Goal: Information Seeking & Learning: Learn about a topic

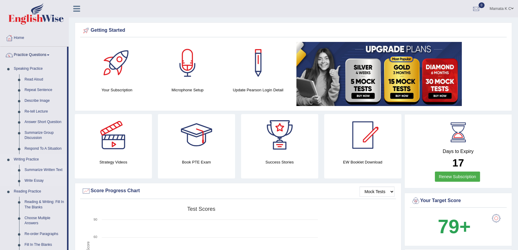
click at [55, 169] on link "Summarize Written Text" at bounding box center [44, 169] width 45 height 11
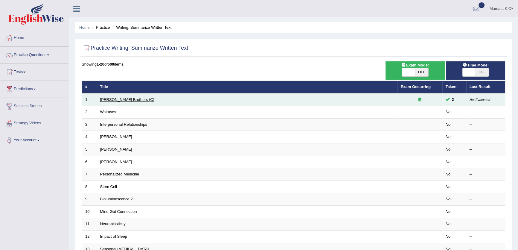
click at [118, 99] on link "[PERSON_NAME] Brothers (C)" at bounding box center [127, 99] width 54 height 4
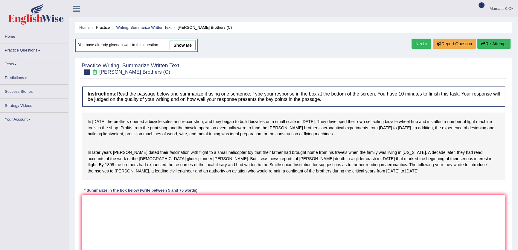
click at [190, 46] on link "show me" at bounding box center [182, 45] width 26 height 10
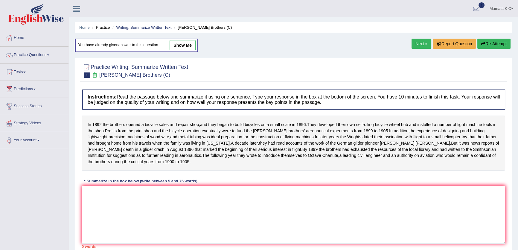
click at [177, 48] on link "show me" at bounding box center [182, 45] width 26 height 10
type textarea "The passage outlines the story of [PERSON_NAME] brothers, explaining how they s…"
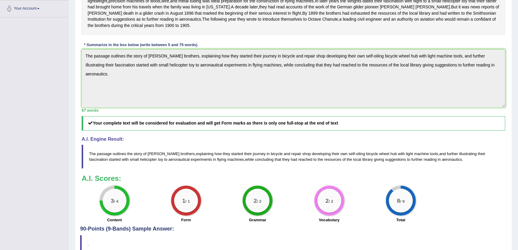
scroll to position [136, 0]
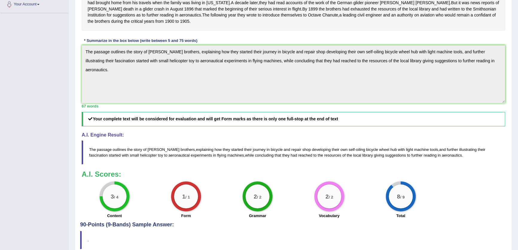
click at [18, 75] on div "Toggle navigation Home Practice Questions Speaking Practice Read Aloud Repeat S…" at bounding box center [259, 69] width 518 height 410
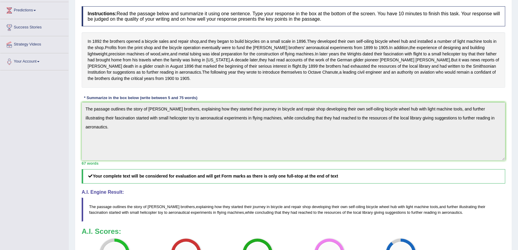
scroll to position [27, 0]
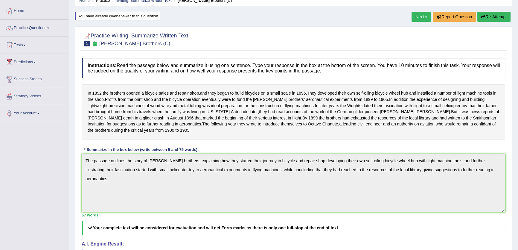
click at [54, 142] on div "Toggle navigation Home Practice Questions Speaking Practice Read Aloud Repeat S…" at bounding box center [259, 178] width 518 height 410
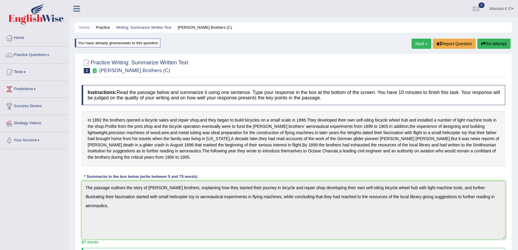
scroll to position [0, 0]
click at [496, 45] on button "Re-Attempt" at bounding box center [493, 44] width 33 height 10
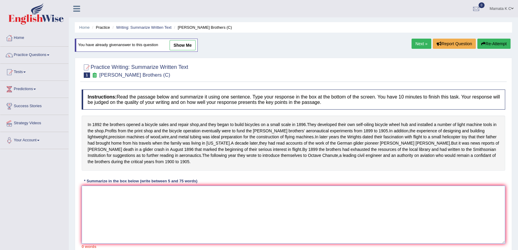
paste textarea "The passage outlines the story of [PERSON_NAME] brothers, explaining how they s…"
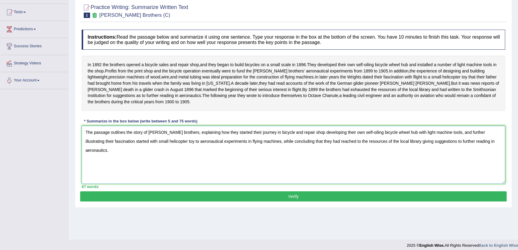
scroll to position [64, 0]
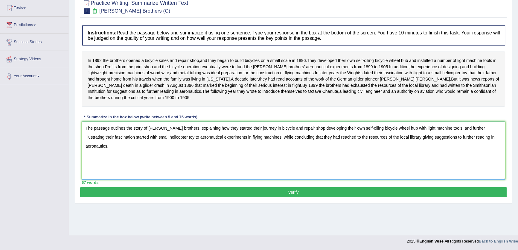
click at [239, 134] on textarea "The passage outlines the story of [PERSON_NAME] brothers, explaining how they s…" at bounding box center [293, 150] width 423 height 58
drag, startPoint x: 286, startPoint y: 135, endPoint x: 249, endPoint y: 137, distance: 37.4
click at [249, 137] on textarea "The passage outlines the story of [PERSON_NAME] brothers, explaining how they s…" at bounding box center [293, 150] width 423 height 58
click at [263, 134] on textarea "The passage outlines the story of [PERSON_NAME] brothers, explaining how they s…" at bounding box center [293, 150] width 423 height 58
drag, startPoint x: 310, startPoint y: 136, endPoint x: 281, endPoint y: 134, distance: 29.7
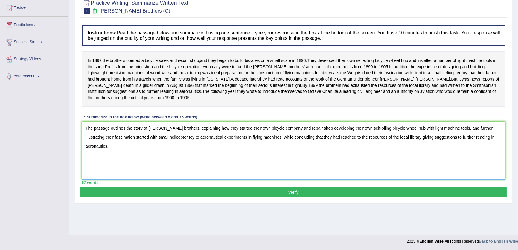
click at [282, 136] on textarea "The passage outlines the story of Wright brothers, explaining how they started …" at bounding box center [293, 150] width 423 height 58
click at [347, 136] on textarea "The passage outlines the story of Wright brothers, explaining how they started …" at bounding box center [293, 150] width 423 height 58
click at [349, 135] on textarea "The passage outlines the story of Wright brothers, explaining how they started …" at bounding box center [293, 150] width 423 height 58
drag, startPoint x: 357, startPoint y: 133, endPoint x: 495, endPoint y: 130, distance: 138.1
click at [495, 130] on textarea "The passage outlines the story of Wright brothers, explaining how they started …" at bounding box center [293, 150] width 423 height 58
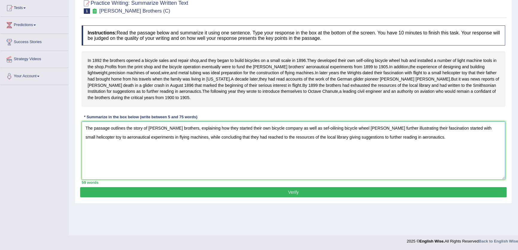
click at [312, 135] on textarea "The passage outlines the story of Wright brothers, explaining how they started …" at bounding box center [293, 150] width 423 height 58
click at [314, 135] on textarea "The passage outlines the story of Wright brothers, explaining how they started …" at bounding box center [293, 150] width 423 height 58
click at [352, 135] on textarea "The passage outlines the story of Wright brothers, explaining how they started …" at bounding box center [293, 150] width 423 height 58
click at [396, 134] on textarea "The passage outlines the story of Wright brothers, explaining how they started …" at bounding box center [293, 150] width 423 height 58
click at [396, 135] on textarea "The passage outlines the story of Wright brothers, explaining how they started …" at bounding box center [293, 150] width 423 height 58
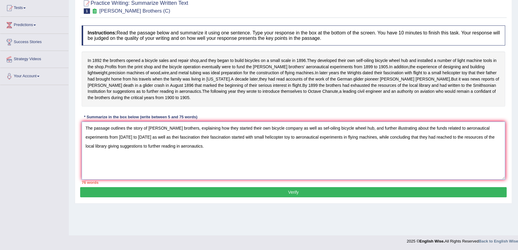
drag, startPoint x: 211, startPoint y: 143, endPoint x: 162, endPoint y: 145, distance: 49.6
click at [162, 145] on textarea "The passage outlines the story of Wright brothers, explaining how they started …" at bounding box center [293, 150] width 423 height 58
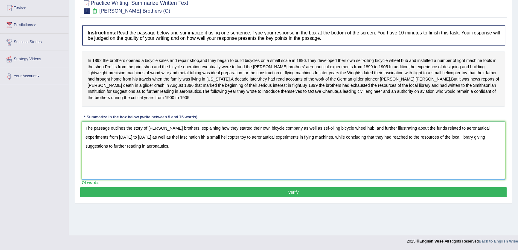
click at [137, 144] on textarea "The passage outlines the story of Wright brothers, explaining how they started …" at bounding box center [293, 150] width 423 height 58
click at [161, 144] on textarea "The passage outlines the story of Wright brothers, explaining how they started …" at bounding box center [293, 150] width 423 height 58
drag, startPoint x: 209, startPoint y: 142, endPoint x: 297, endPoint y: 145, distance: 87.9
click at [297, 145] on textarea "The passage outlines the story of Wright brothers, explaining how they started …" at bounding box center [293, 150] width 423 height 58
click at [252, 142] on textarea "The passage outlines the story of Wright brothers, explaining how they started …" at bounding box center [293, 150] width 423 height 58
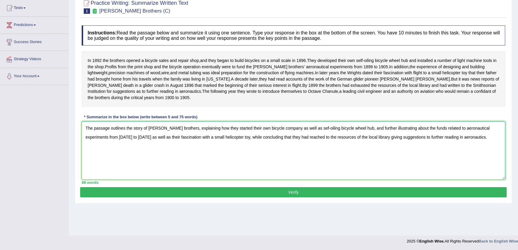
drag, startPoint x: 250, startPoint y: 143, endPoint x: 471, endPoint y: 144, distance: 220.0
click at [471, 144] on textarea "The passage outlines the story of Wright brothers, explaining how they started …" at bounding box center [293, 150] width 423 height 58
click at [305, 143] on textarea "The passage outlines the story of Wright brothers, explaining how they started …" at bounding box center [293, 150] width 423 height 58
click at [361, 151] on textarea "The passage outlines the story of Wright brothers, explaining how they started …" at bounding box center [293, 150] width 423 height 58
click at [303, 143] on textarea "The passage outlines the story of Wright brothers, explaining how they started …" at bounding box center [293, 150] width 423 height 58
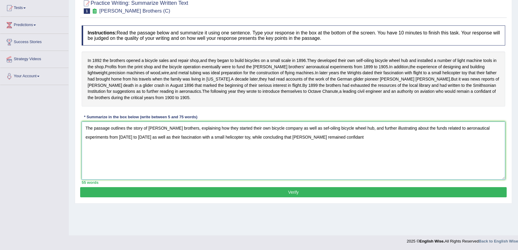
click at [342, 142] on textarea "The passage outlines the story of Wright brothers, explaining how they started …" at bounding box center [293, 150] width 423 height 58
click at [266, 143] on textarea "The passage outlines the story of Wright brothers, explaining how they started …" at bounding box center [293, 150] width 423 height 58
click at [329, 147] on textarea "The passage outlines the story of Wright brothers, explaining how they started …" at bounding box center [293, 150] width 423 height 58
click at [299, 135] on textarea "The passage outlines the story of Wright brothers, explaining how they started …" at bounding box center [293, 150] width 423 height 58
click at [261, 144] on textarea "The passage outlines the story of Wright brothers, explaining how they started …" at bounding box center [293, 150] width 423 height 58
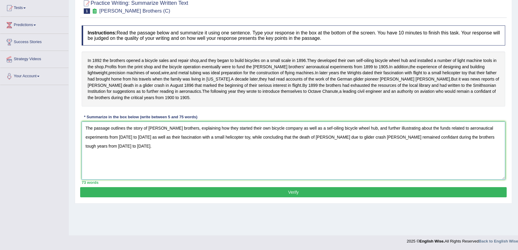
click at [338, 146] on textarea "The passage outlines the story of Wright brothers, explaining how they started …" at bounding box center [293, 150] width 423 height 58
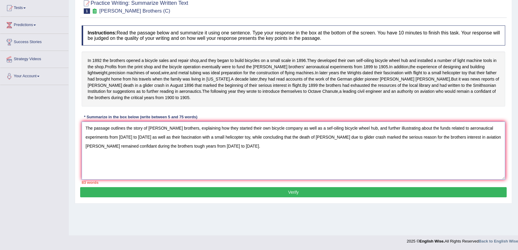
drag, startPoint x: 355, startPoint y: 134, endPoint x: 283, endPoint y: 126, distance: 72.2
click at [281, 131] on textarea "The passage outlines the story of Wright brothers, explaining how they started …" at bounding box center [293, 150] width 423 height 58
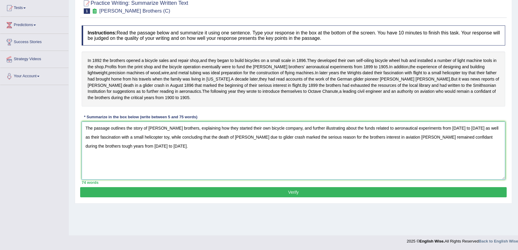
click at [391, 143] on textarea "The passage outlines the story of Wright brothers, explaining how they started …" at bounding box center [293, 150] width 423 height 58
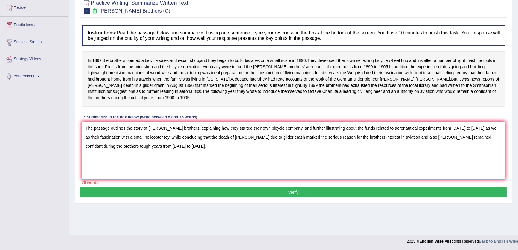
click at [421, 143] on textarea "The passage outlines the story of Wright brothers, explaining how they started …" at bounding box center [293, 150] width 423 height 58
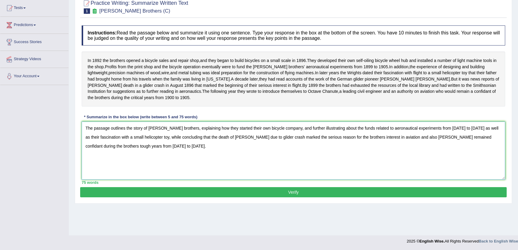
drag, startPoint x: 167, startPoint y: 157, endPoint x: 57, endPoint y: 122, distance: 114.8
click at [57, 122] on div "Toggle navigation Home Practice Questions Speaking Practice Read Aloud Repeat S…" at bounding box center [259, 91] width 518 height 311
type textarea "The passage outlines the story of Wright brothers, explaining how they started …"
click at [245, 202] on div "Practice Writing: Summarize Written Text 1 Wright Brothers (C) Instructions: Re…" at bounding box center [293, 99] width 437 height 210
drag, startPoint x: 245, startPoint y: 202, endPoint x: 243, endPoint y: 197, distance: 5.6
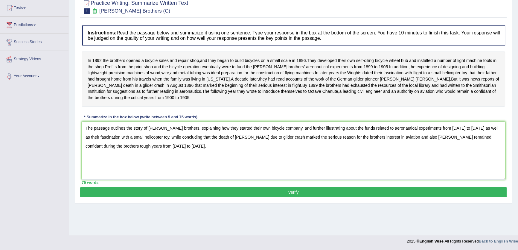
click at [244, 197] on button "Verify" at bounding box center [293, 192] width 426 height 10
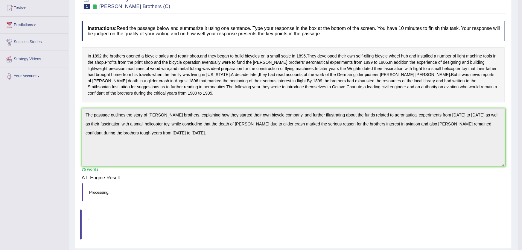
click at [0, 0] on div "Saving your answer..." at bounding box center [0, 0] width 0 height 0
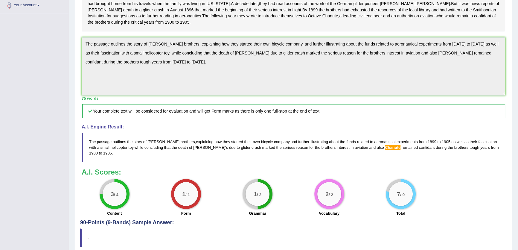
scroll to position [106, 0]
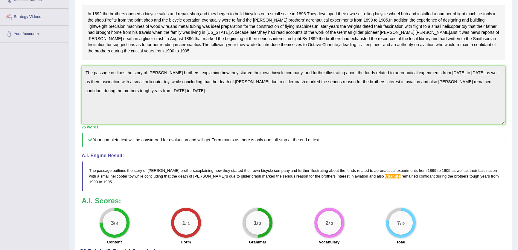
click at [3, 62] on div "Toggle navigation Home Practice Questions Speaking Practice Read Aloud Repeat S…" at bounding box center [259, 97] width 518 height 407
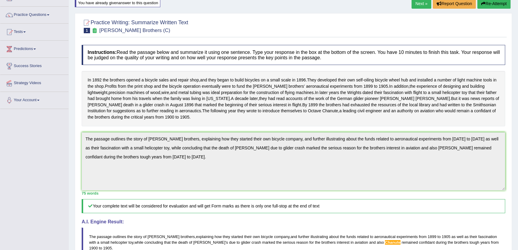
scroll to position [0, 0]
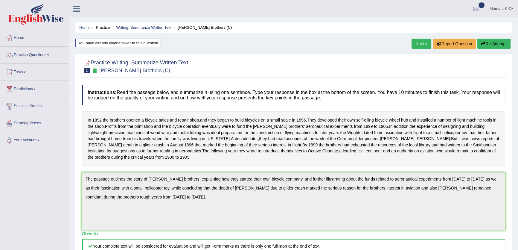
click at [500, 48] on button "Re-Attempt" at bounding box center [493, 44] width 33 height 10
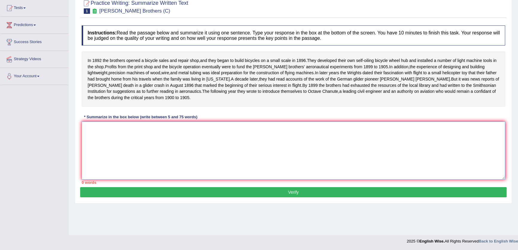
click at [110, 143] on textarea at bounding box center [293, 150] width 423 height 58
paste textarea "The passage outlines the story of Wright brothers, explaining how they started …"
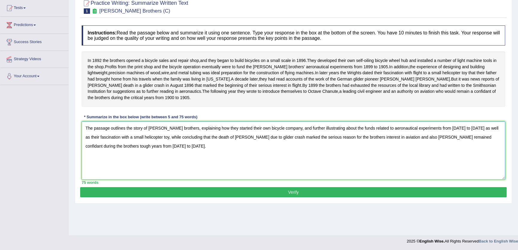
click at [422, 141] on textarea "The passage outlines the story of Wright brothers, explaining how they started …" at bounding box center [293, 150] width 423 height 58
click at [426, 142] on textarea "The passage outlines the story of Wright brothers, explaining how they started …" at bounding box center [293, 150] width 423 height 58
drag, startPoint x: 423, startPoint y: 145, endPoint x: 408, endPoint y: 145, distance: 14.6
click at [408, 145] on textarea "The passage outlines the story of Wright brothers, explaining how they started …" at bounding box center [293, 150] width 423 height 58
type textarea "The passage outlines the story of Wright brothers, explaining how they started …"
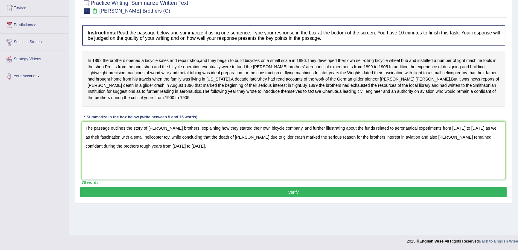
click at [400, 194] on button "Verify" at bounding box center [293, 192] width 426 height 10
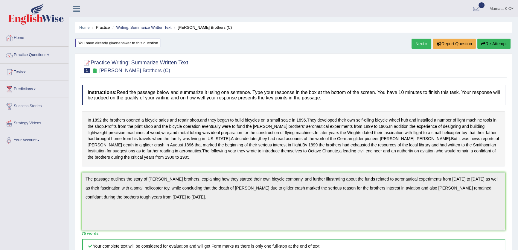
click at [33, 54] on link "Practice Questions" at bounding box center [34, 54] width 68 height 15
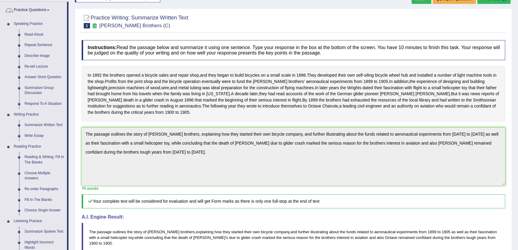
scroll to position [81, 0]
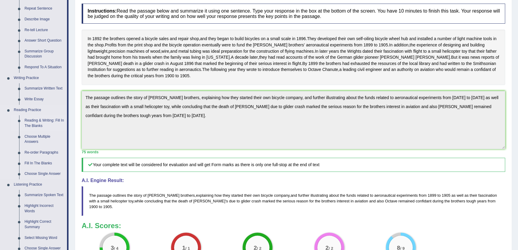
click at [30, 121] on link "Reading & Writing: Fill In The Blanks" at bounding box center [44, 123] width 45 height 16
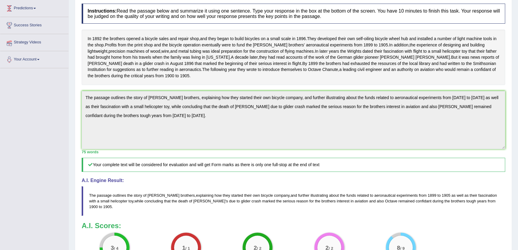
scroll to position [82, 0]
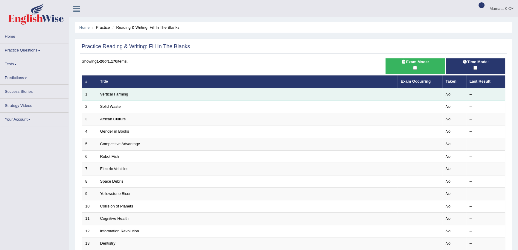
click at [118, 94] on link "Vertical Farming" at bounding box center [114, 94] width 28 height 4
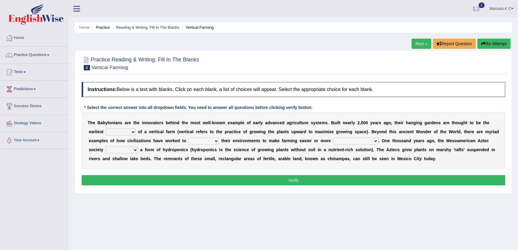
click at [133, 132] on select "prototype failure discredit protocol" at bounding box center [121, 131] width 30 height 7
select select "prototype"
click at [106, 128] on select "prototype failure discredit protocol" at bounding box center [121, 131] width 30 height 7
click at [211, 142] on select "manipulate escape respect disarrange" at bounding box center [203, 140] width 30 height 7
click at [130, 129] on select "prototype failure discredit protocol" at bounding box center [121, 131] width 30 height 7
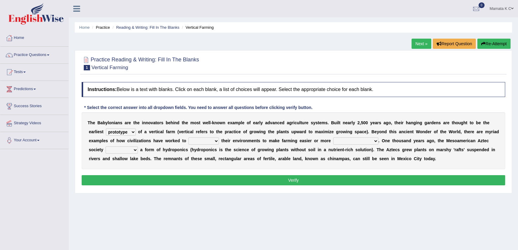
click at [215, 142] on select "manipulate escape respect disarrange" at bounding box center [203, 140] width 30 height 7
select select "respect"
click at [188, 137] on select "manipulate escape respect disarrange" at bounding box center [203, 140] width 30 height 7
click at [362, 141] on select "productive constructive connective counterproductive" at bounding box center [355, 140] width 45 height 7
select select "productive"
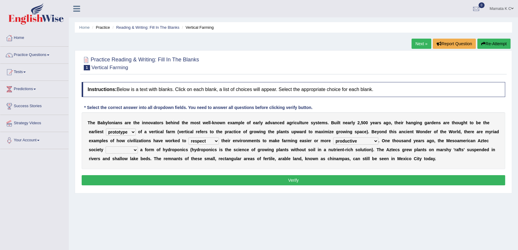
click at [333, 137] on select "productive constructive connective counterproductive" at bounding box center [355, 140] width 45 height 7
click at [116, 133] on select "prototype failure discredit protocol" at bounding box center [121, 131] width 30 height 7
click at [313, 159] on div "T h e B a b y l o n i a n s a r e t h e i n n o v a t o r s b e h i n d t h e m…" at bounding box center [293, 140] width 423 height 57
drag, startPoint x: 351, startPoint y: 144, endPoint x: 353, endPoint y: 141, distance: 3.3
click at [352, 143] on select "productive constructive connective counterproductive" at bounding box center [355, 140] width 45 height 7
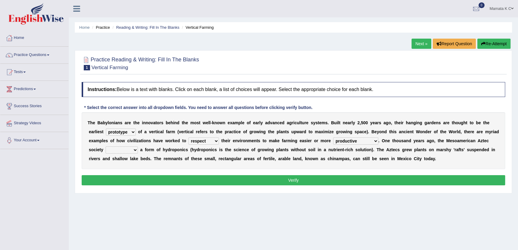
click at [135, 149] on select "domineered volunteered pioneered engineered" at bounding box center [122, 149] width 32 height 7
select select "volunteered"
click at [106, 146] on select "domineered volunteered pioneered engineered" at bounding box center [122, 149] width 32 height 7
click at [161, 181] on button "Verify" at bounding box center [293, 180] width 423 height 10
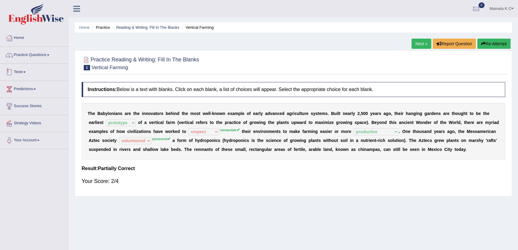
click at [58, 54] on link "Practice Questions" at bounding box center [34, 54] width 68 height 15
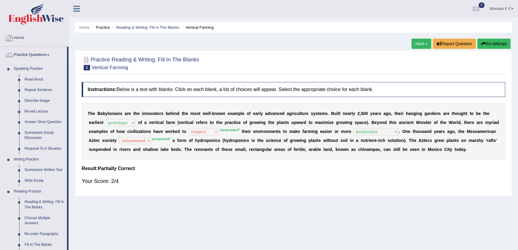
scroll to position [136, 0]
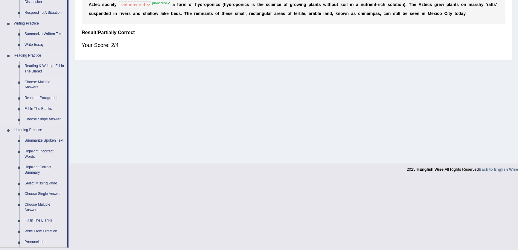
click at [28, 81] on link "Choose Multiple Answers" at bounding box center [44, 85] width 45 height 16
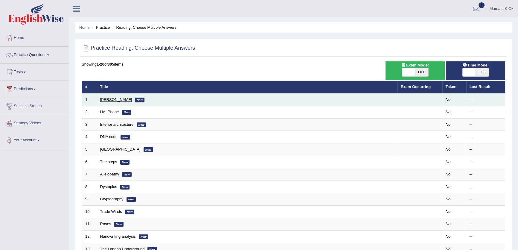
click at [120, 98] on link "[PERSON_NAME]" at bounding box center [116, 99] width 32 height 4
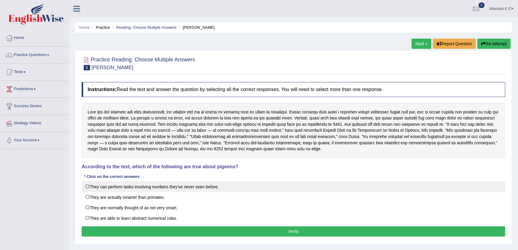
click at [160, 187] on label "They can perform tasks involving numbers they've never seen before." at bounding box center [293, 186] width 423 height 11
checkbox input "true"
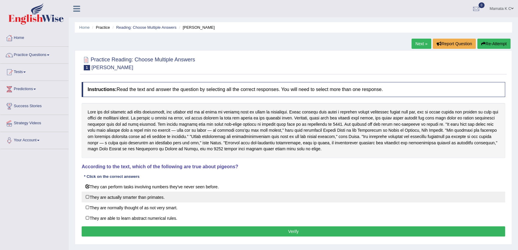
click at [157, 197] on label "They are actually smarter than primates." at bounding box center [293, 196] width 423 height 11
checkbox input "true"
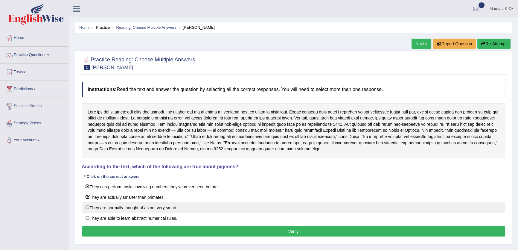
click at [156, 203] on label "They are normally thought of as not very smart." at bounding box center [293, 207] width 423 height 11
checkbox input "true"
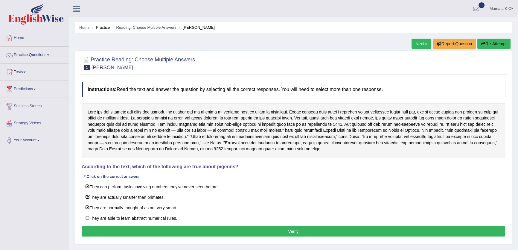
click at [414, 45] on link "Next »" at bounding box center [421, 44] width 20 height 10
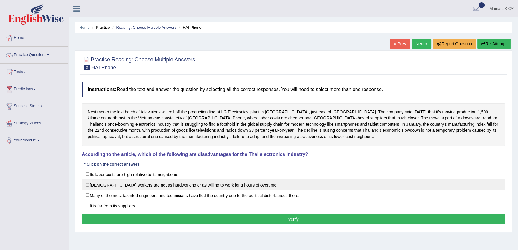
click at [189, 187] on label "[DEMOGRAPHIC_DATA] workers are not as hardworking or as willing to work long ho…" at bounding box center [293, 184] width 423 height 11
checkbox input "true"
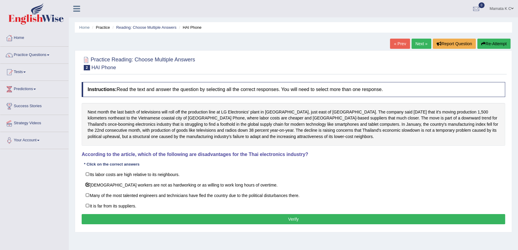
drag, startPoint x: 375, startPoint y: 224, endPoint x: 388, endPoint y: 214, distance: 16.4
click at [388, 214] on div "Instructions: Read the text and answer the question by selecting all the correc…" at bounding box center [293, 154] width 426 height 150
click at [388, 214] on button "Verify" at bounding box center [293, 219] width 423 height 10
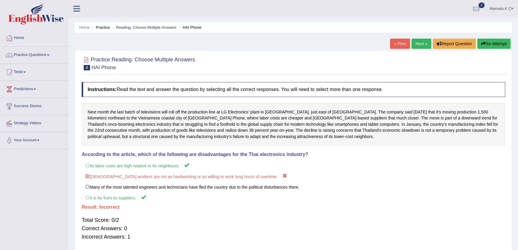
click at [413, 45] on link "Next »" at bounding box center [421, 44] width 20 height 10
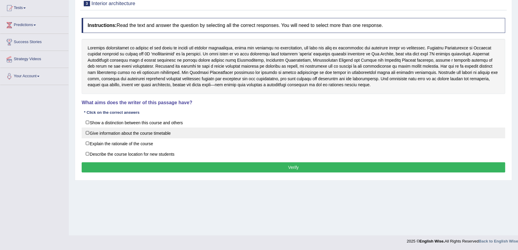
click at [173, 134] on label "Give information about the course timetable" at bounding box center [293, 132] width 423 height 11
checkbox input "true"
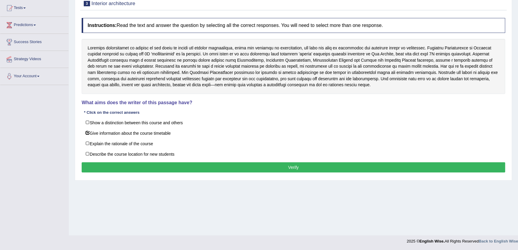
click at [297, 164] on button "Verify" at bounding box center [293, 167] width 423 height 10
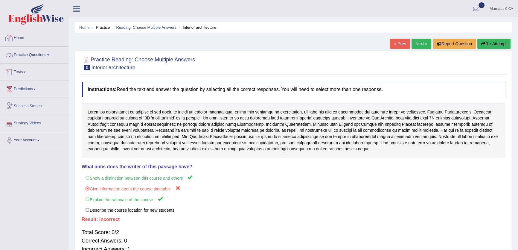
click at [43, 54] on link "Practice Questions" at bounding box center [34, 54] width 68 height 15
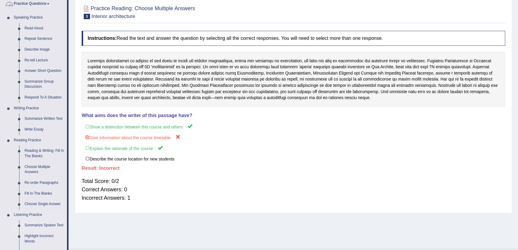
scroll to position [109, 0]
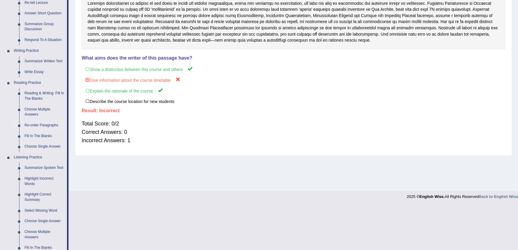
click at [46, 125] on link "Re-order Paragraphs" at bounding box center [44, 125] width 45 height 11
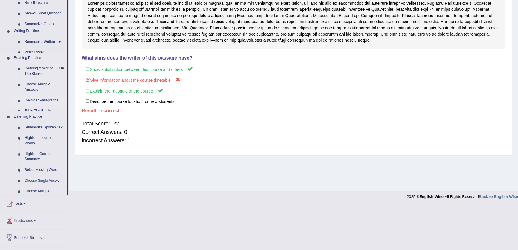
scroll to position [64, 0]
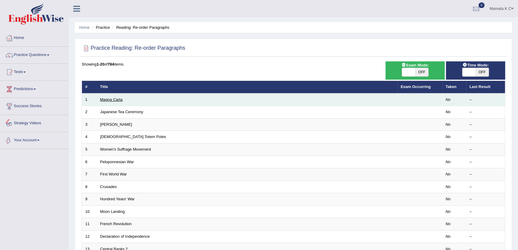
click at [117, 98] on link "Magna Carta" at bounding box center [111, 99] width 22 height 4
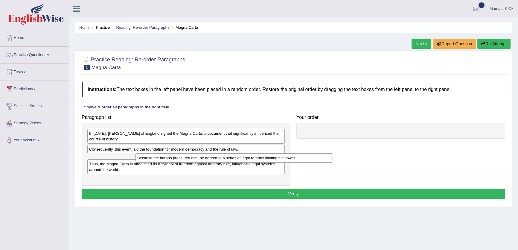
drag, startPoint x: 175, startPoint y: 134, endPoint x: 236, endPoint y: 152, distance: 64.2
click at [233, 153] on div "Because the barons pressured him, he agreed to a series of legal reforms limiti…" at bounding box center [233, 157] width 197 height 9
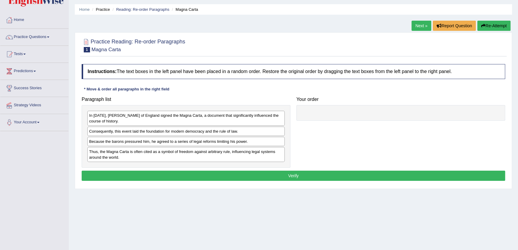
scroll to position [27, 0]
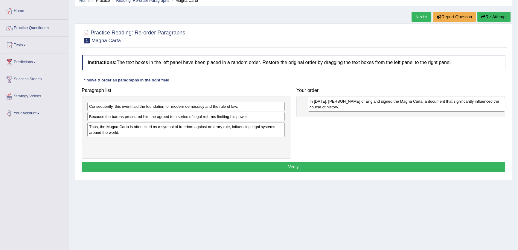
drag, startPoint x: 190, startPoint y: 108, endPoint x: 410, endPoint y: 103, distance: 220.4
click at [410, 103] on div "In 1215, King John of England signed the Magna Carta, a document that significa…" at bounding box center [406, 104] width 197 height 15
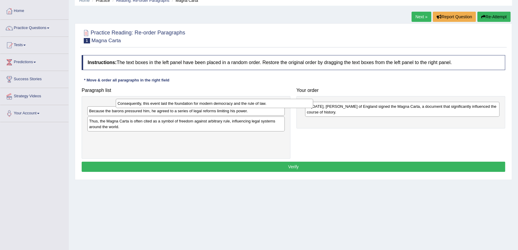
drag, startPoint x: 203, startPoint y: 105, endPoint x: 227, endPoint y: 100, distance: 24.6
click at [227, 100] on div "Consequently, this event laid the foundation for modern democracy and the rule …" at bounding box center [214, 103] width 197 height 9
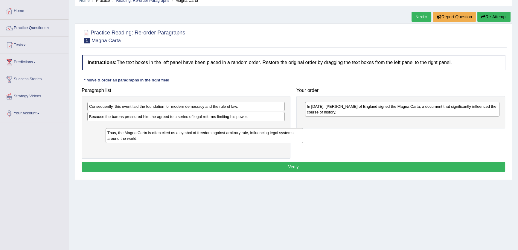
drag, startPoint x: 148, startPoint y: 129, endPoint x: 154, endPoint y: 133, distance: 7.1
click at [154, 133] on div "Thus, the Magna Carta is often cited as a symbol of freedom against arbitrary r…" at bounding box center [204, 135] width 197 height 15
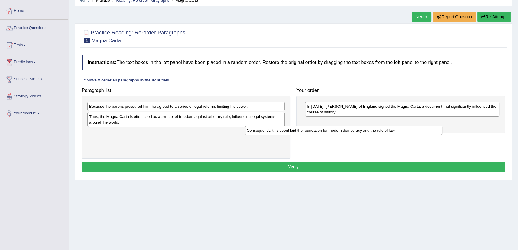
drag, startPoint x: 206, startPoint y: 106, endPoint x: 364, endPoint y: 130, distance: 159.3
click at [364, 130] on div "Consequently, this event laid the foundation for modern democracy and the rule …" at bounding box center [343, 130] width 197 height 9
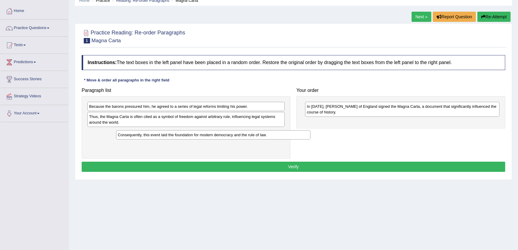
drag, startPoint x: 380, startPoint y: 123, endPoint x: 191, endPoint y: 136, distance: 189.3
click at [191, 136] on div "Consequently, this event laid the foundation for modern democracy and the rule …" at bounding box center [213, 134] width 194 height 9
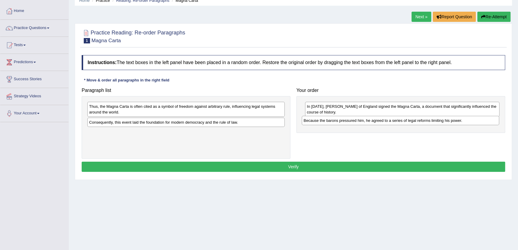
drag, startPoint x: 225, startPoint y: 105, endPoint x: 439, endPoint y: 120, distance: 214.8
click at [439, 120] on div "Because the barons pressured him, he agreed to a series of legal reforms limiti…" at bounding box center [400, 120] width 197 height 9
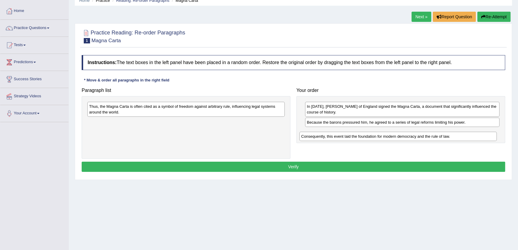
drag, startPoint x: 126, startPoint y: 123, endPoint x: 337, endPoint y: 136, distance: 212.4
click at [337, 136] on div "Consequently, this event laid the foundation for modern democracy and the rule …" at bounding box center [397, 136] width 197 height 9
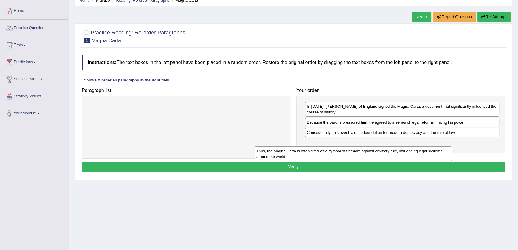
drag, startPoint x: 168, startPoint y: 109, endPoint x: 344, endPoint y: 158, distance: 182.9
click at [344, 158] on div "Thus, the Magna Carta is often cited as a symbol of freedom against arbitrary r…" at bounding box center [352, 153] width 197 height 15
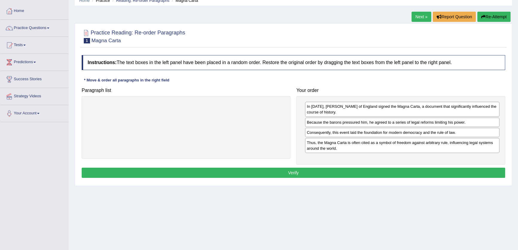
click at [259, 174] on button "Verify" at bounding box center [293, 172] width 423 height 10
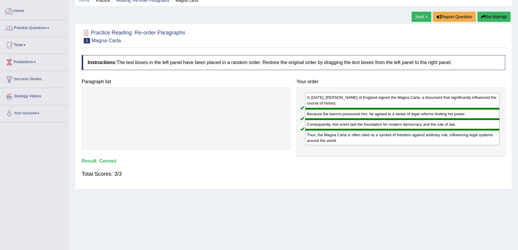
click at [27, 30] on link "Practice Questions" at bounding box center [34, 27] width 68 height 15
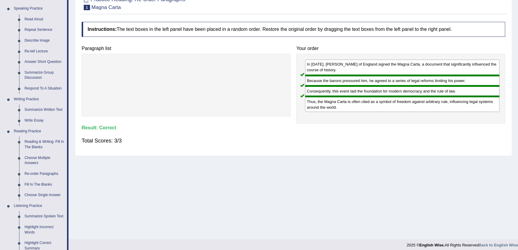
scroll to position [81, 0]
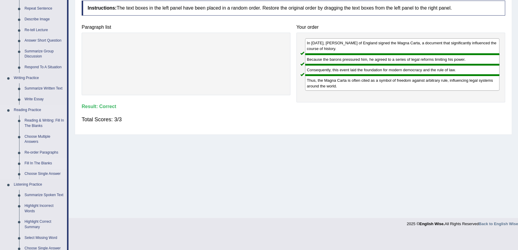
click at [41, 164] on link "Fill In The Blanks" at bounding box center [44, 163] width 45 height 11
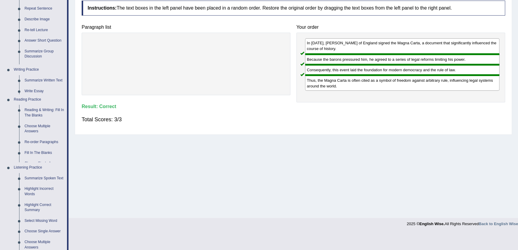
scroll to position [64, 0]
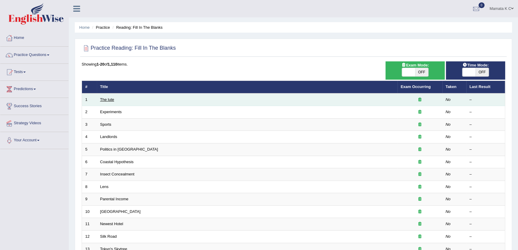
click at [106, 97] on link "The lute" at bounding box center [107, 99] width 14 height 4
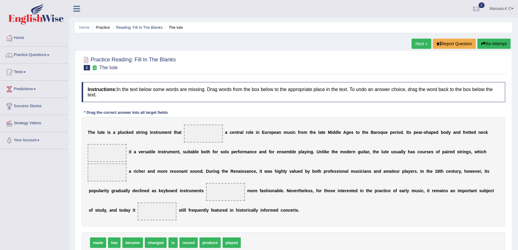
click at [221, 129] on span at bounding box center [203, 133] width 39 height 18
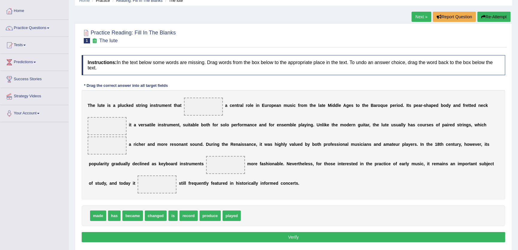
scroll to position [64, 0]
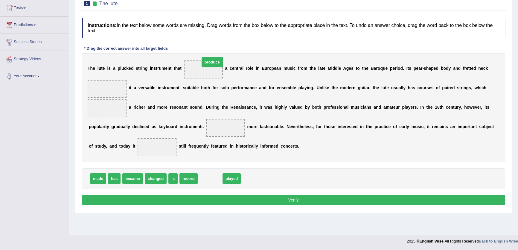
drag, startPoint x: 210, startPoint y: 178, endPoint x: 212, endPoint y: 61, distance: 116.6
drag, startPoint x: 208, startPoint y: 67, endPoint x: 510, endPoint y: 154, distance: 314.4
click at [516, 156] on div "Home Practice Reading: Fill In The Blanks The lute Next » Report Question Re-At…" at bounding box center [293, 85] width 449 height 299
drag, startPoint x: 202, startPoint y: 69, endPoint x: 232, endPoint y: 188, distance: 123.3
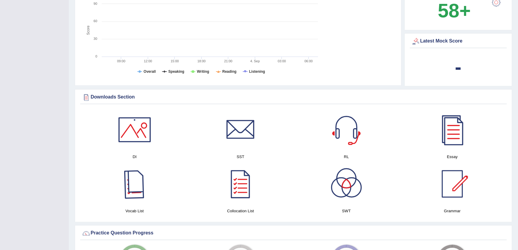
scroll to position [165, 0]
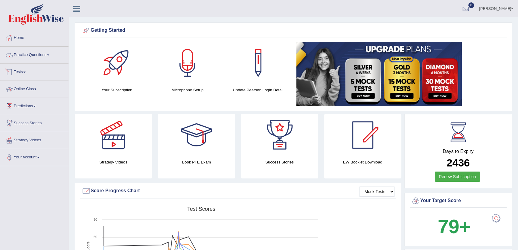
click at [40, 58] on link "Practice Questions" at bounding box center [34, 54] width 68 height 15
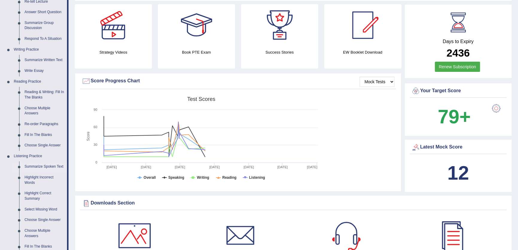
scroll to position [190, 0]
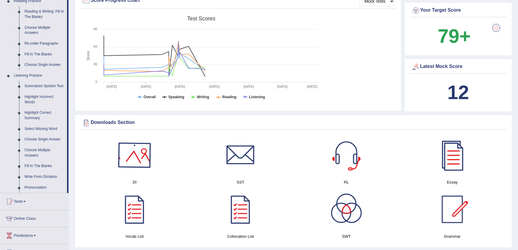
click at [147, 160] on div at bounding box center [135, 155] width 42 height 42
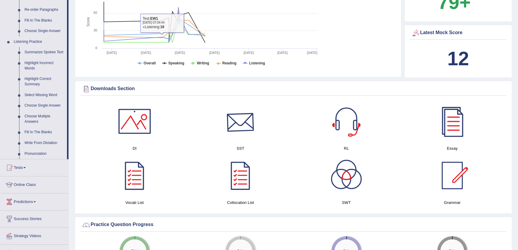
scroll to position [272, 0]
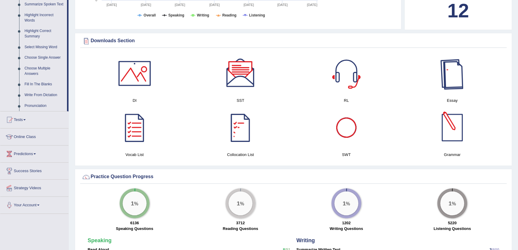
click at [456, 77] on div at bounding box center [452, 73] width 42 height 42
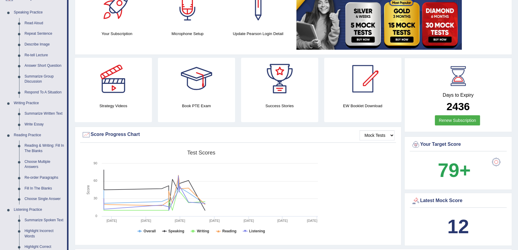
scroll to position [54, 0]
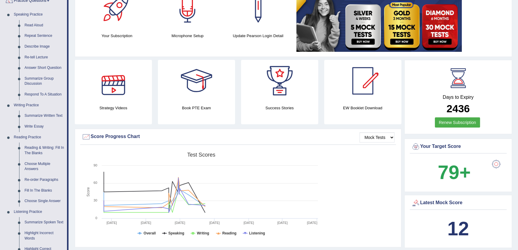
click at [49, 6] on link "Practice Questions" at bounding box center [33, 0] width 67 height 15
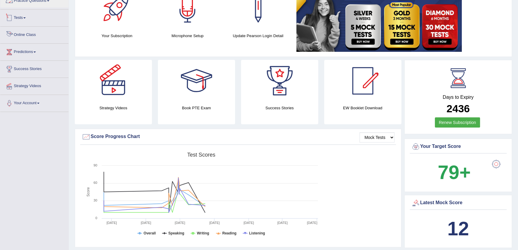
click at [25, 23] on link "Tests" at bounding box center [34, 17] width 68 height 15
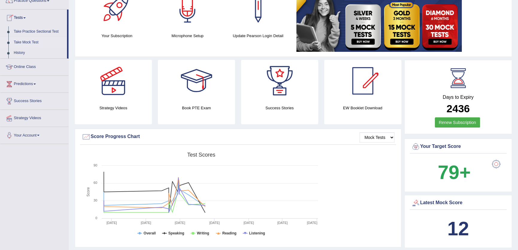
click at [30, 41] on link "Take Mock Test" at bounding box center [39, 42] width 56 height 11
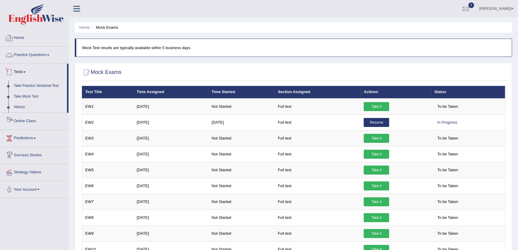
click at [25, 42] on link "Home" at bounding box center [34, 37] width 68 height 15
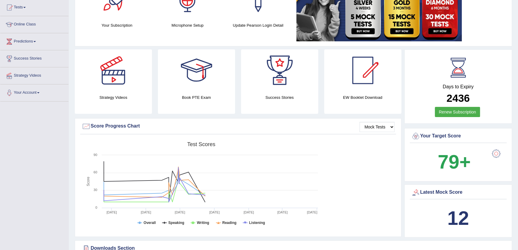
scroll to position [27, 0]
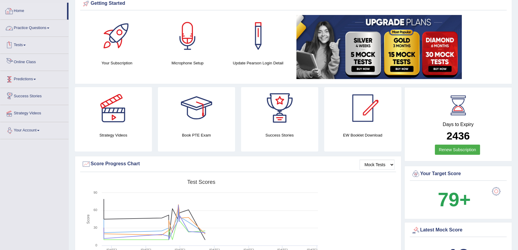
click at [43, 20] on link "Practice Questions" at bounding box center [34, 27] width 68 height 15
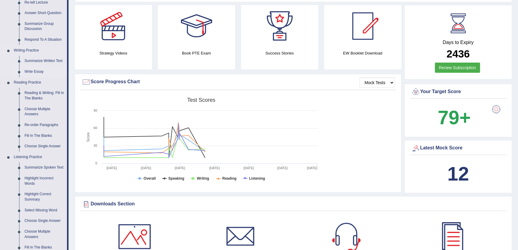
scroll to position [109, 0]
click at [37, 73] on link "Write Essay" at bounding box center [44, 72] width 45 height 11
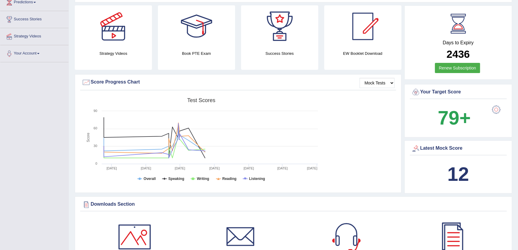
scroll to position [108, 0]
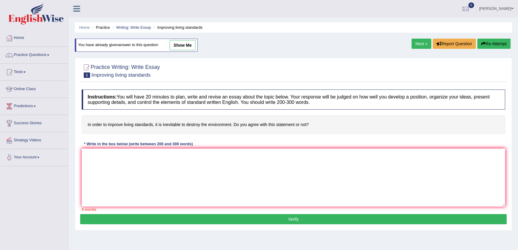
click at [184, 46] on link "show me" at bounding box center [182, 45] width 26 height 10
type textarea "The above given statement in order to improve the living standard, it is inevit…"
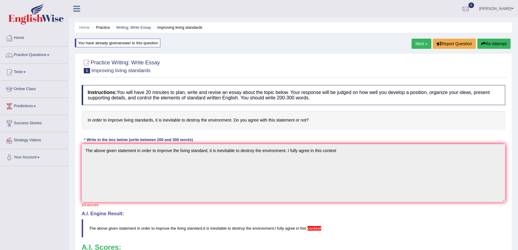
click at [421, 39] on link "Next »" at bounding box center [421, 44] width 20 height 10
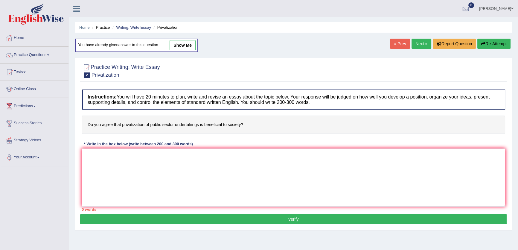
click at [417, 42] on link "Next »" at bounding box center [421, 44] width 20 height 10
click at [173, 42] on link "show me" at bounding box center [182, 45] width 26 height 10
type textarea "ef5tr4g"
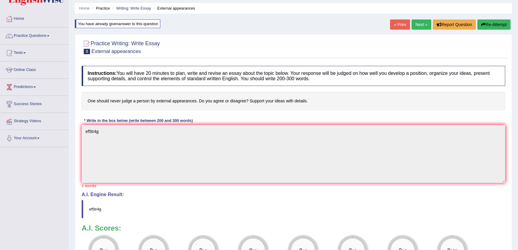
scroll to position [19, 0]
click at [16, 16] on link "Home" at bounding box center [34, 18] width 68 height 15
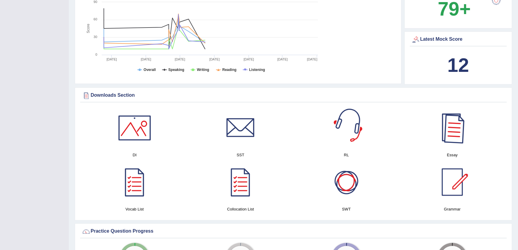
click at [452, 140] on div at bounding box center [452, 128] width 42 height 42
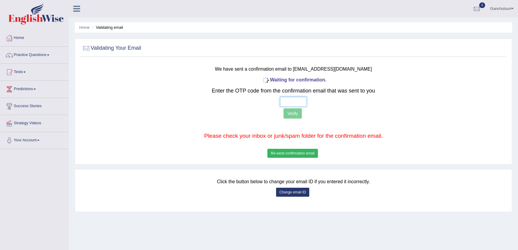
click at [283, 104] on input "text" at bounding box center [293, 102] width 27 height 10
click at [294, 152] on button "Re-send confirmation email" at bounding box center [292, 153] width 50 height 9
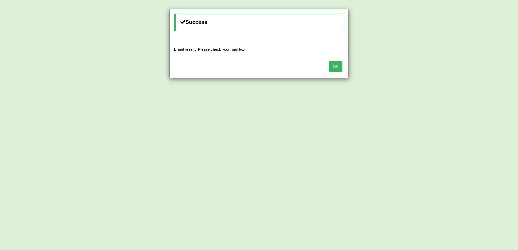
click at [340, 68] on button "OK" at bounding box center [336, 66] width 14 height 10
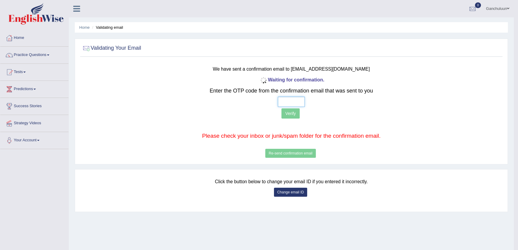
click at [283, 103] on input "text" at bounding box center [291, 102] width 27 height 10
click at [281, 104] on input "text" at bounding box center [291, 102] width 27 height 10
type input "6 9 4 0"
click at [290, 112] on button "Verify" at bounding box center [290, 113] width 18 height 10
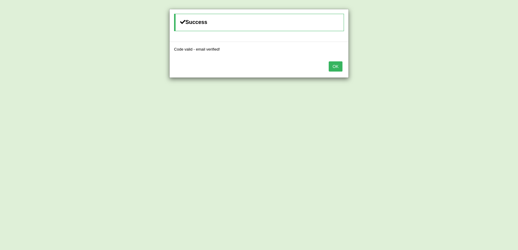
click at [333, 67] on button "OK" at bounding box center [336, 66] width 14 height 10
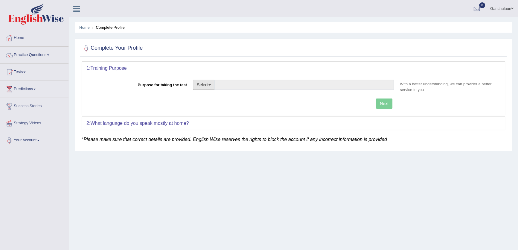
click at [207, 84] on button "Select" at bounding box center [204, 85] width 22 height 10
click at [211, 99] on link "Student Visa" at bounding box center [219, 98] width 53 height 8
type input "Student Visa"
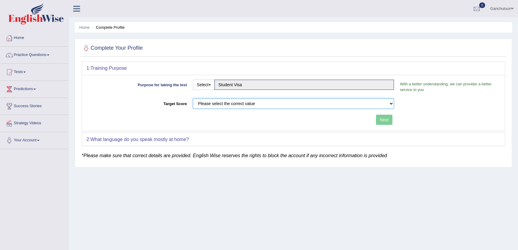
click at [212, 99] on select "Please select the correct value 50 (6 bands) 58 (6.5 bands) 65 (7 bands) 79 (8 …" at bounding box center [293, 103] width 201 height 10
select select "50"
click at [193, 98] on select "Please select the correct value 50 (6 bands) 58 (6.5 bands) 65 (7 bands) 79 (8 …" at bounding box center [293, 103] width 201 height 10
click at [378, 120] on button "Next" at bounding box center [384, 119] width 16 height 10
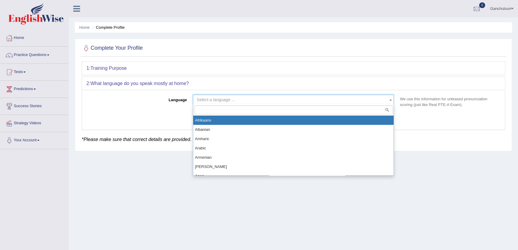
click at [237, 97] on span "Select a language ..." at bounding box center [292, 100] width 190 height 6
select select "Albanian"
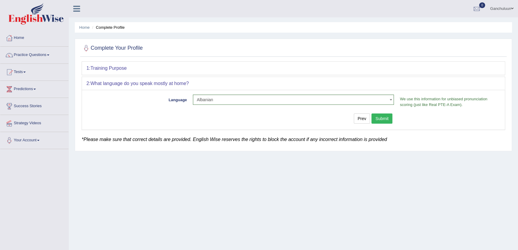
click at [381, 114] on button "Submit" at bounding box center [381, 118] width 21 height 10
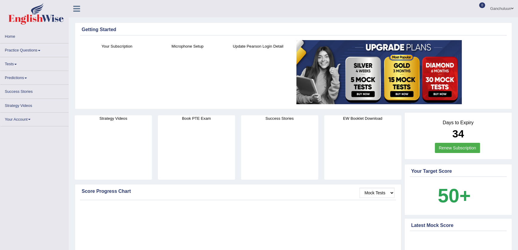
click at [29, 50] on link "Practice Questions" at bounding box center [34, 49] width 68 height 12
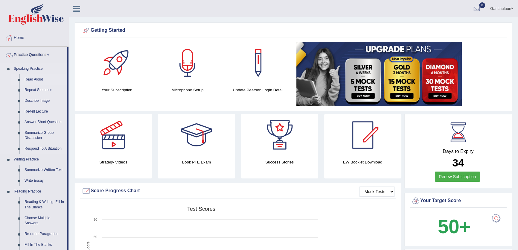
click at [36, 81] on link "Read Aloud" at bounding box center [44, 79] width 45 height 11
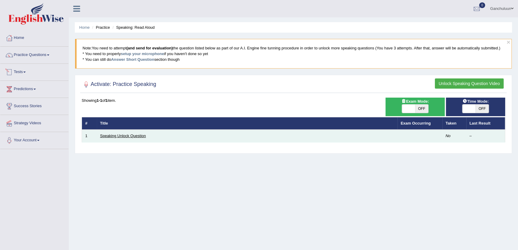
click at [117, 135] on link "Speaking Unlock Question" at bounding box center [123, 135] width 46 height 4
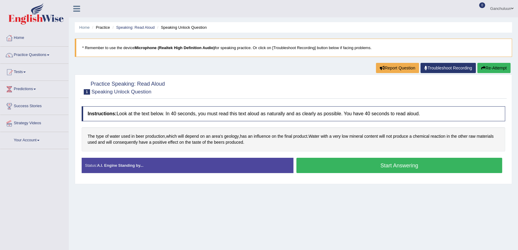
click at [375, 155] on div "Instructions: Look at the text below. In 40 seconds, you must read this text al…" at bounding box center [293, 141] width 426 height 77
click at [379, 166] on button "Start Answering" at bounding box center [399, 165] width 206 height 15
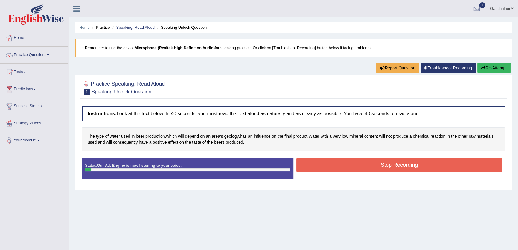
click at [379, 166] on button "Stop Recording" at bounding box center [399, 165] width 206 height 14
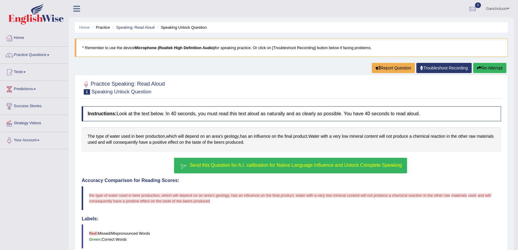
click at [332, 165] on span "Send this Question for A.I. calibration for Native Language Influence and Unloc…" at bounding box center [296, 164] width 212 height 5
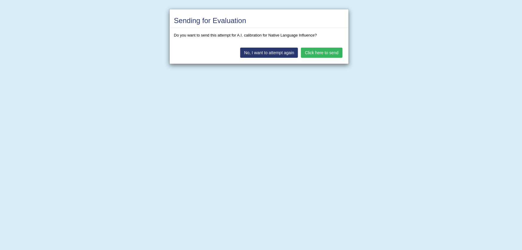
click at [328, 51] on button "Click here to send" at bounding box center [321, 53] width 41 height 10
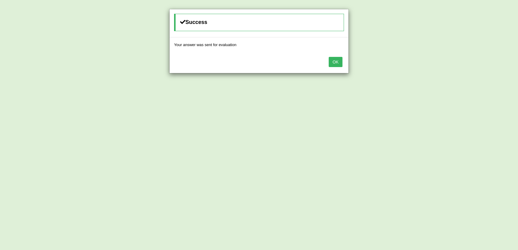
drag, startPoint x: 336, startPoint y: 73, endPoint x: 336, endPoint y: 63, distance: 10.2
click at [336, 72] on div "Success Your answer was sent for evaluation OK" at bounding box center [259, 125] width 518 height 250
click at [336, 63] on button "OK" at bounding box center [336, 62] width 14 height 10
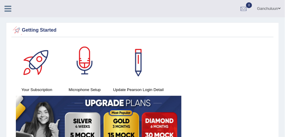
click at [9, 8] on icon at bounding box center [7, 9] width 7 height 8
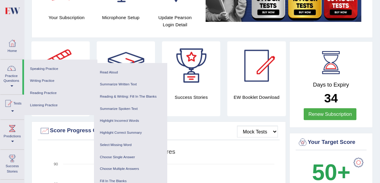
scroll to position [75, 0]
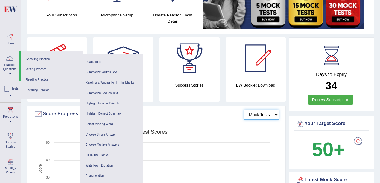
drag, startPoint x: 282, startPoint y: 1, endPoint x: 248, endPoint y: 113, distance: 116.6
click at [248, 113] on select "Mock Tests" at bounding box center [261, 115] width 35 height 10
click at [290, 62] on div "Days to Expiry 34 Renew Subscription" at bounding box center [330, 74] width 85 height 74
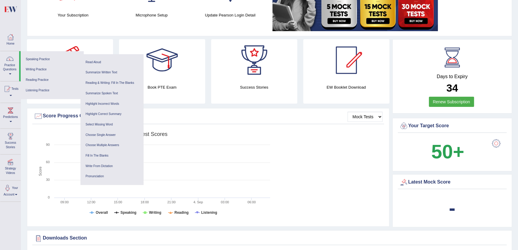
drag, startPoint x: 229, startPoint y: 4, endPoint x: 244, endPoint y: 113, distance: 109.8
click at [244, 113] on div "Score Progress Chart" at bounding box center [208, 115] width 349 height 9
drag, startPoint x: 44, startPoint y: 25, endPoint x: 83, endPoint y: 27, distance: 38.9
click at [83, 27] on div "Your Subscription Microphone Setup Update Pearson Login Detail" at bounding box center [269, 0] width 474 height 66
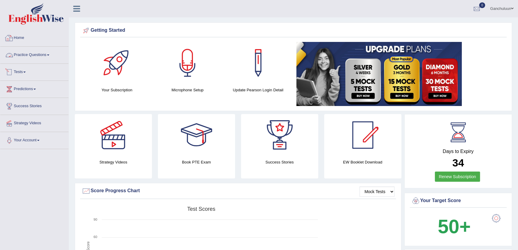
click at [38, 51] on link "Practice Questions" at bounding box center [34, 54] width 68 height 15
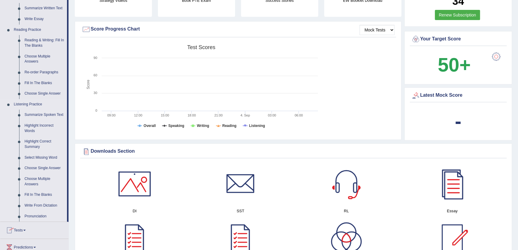
scroll to position [163, 0]
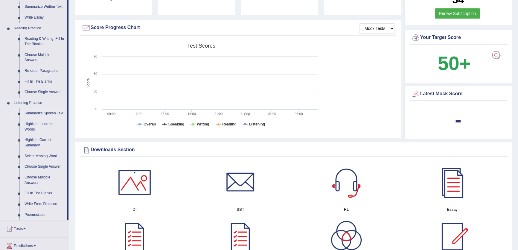
click at [44, 114] on link "Summarize Spoken Text" at bounding box center [44, 113] width 45 height 11
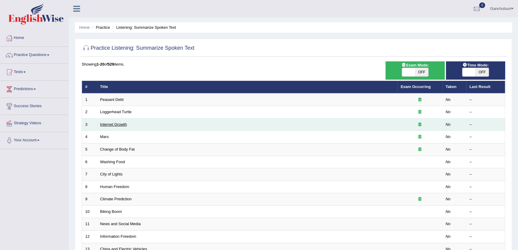
click at [113, 123] on link "Internet Growth" at bounding box center [113, 124] width 27 height 4
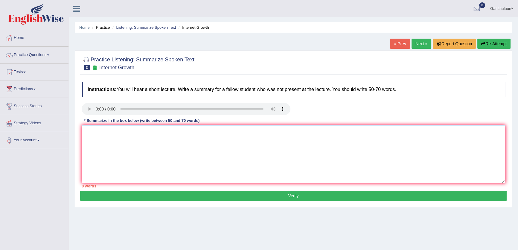
click at [191, 167] on textarea at bounding box center [293, 154] width 423 height 58
click at [174, 125] on div "Instructions: You will hear a short lecture. Write a summary for a fellow stude…" at bounding box center [293, 134] width 426 height 111
click at [185, 149] on textarea at bounding box center [293, 154] width 423 height 58
type textarea "ffr"
click at [266, 194] on button "Verify" at bounding box center [293, 195] width 426 height 10
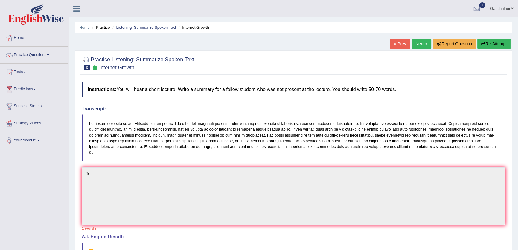
click at [414, 45] on link "Next »" at bounding box center [421, 44] width 20 height 10
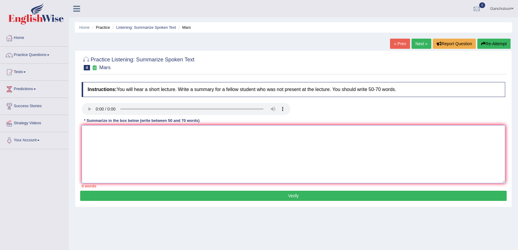
click at [202, 154] on textarea at bounding box center [293, 154] width 423 height 58
click at [200, 154] on textarea "the speaker provided a comprehensive overview of" at bounding box center [293, 154] width 423 height 58
click at [87, 132] on textarea "the speaker provided a comprehensive overview of" at bounding box center [293, 154] width 423 height 58
click at [204, 140] on textarea "The speaker provided a comprehensive overview of" at bounding box center [293, 154] width 423 height 58
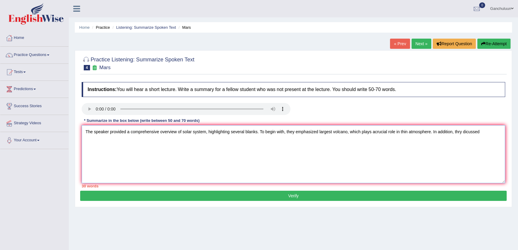
click at [460, 132] on textarea "The speaker provided a comprehensive overview of solar system, highlighting sev…" at bounding box center [293, 154] width 423 height 58
click at [490, 135] on textarea "The speaker provided a comprehensive overview of solar system, highlighting sev…" at bounding box center [293, 154] width 423 height 58
click at [202, 156] on textarea "The speaker provided a comprehensive overview of solar system, highlighting sev…" at bounding box center [293, 154] width 423 height 58
click at [375, 132] on textarea "The speaker provided a comprehensive overview of solar system, highlighting sev…" at bounding box center [293, 154] width 423 height 58
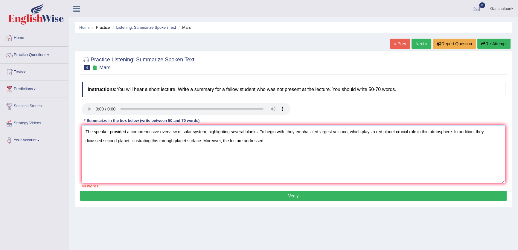
drag, startPoint x: 395, startPoint y: 132, endPoint x: 375, endPoint y: 135, distance: 19.7
click at [375, 135] on textarea "The speaker provided a comprehensive overview of solar system, highlighting sev…" at bounding box center [293, 154] width 423 height 58
click at [273, 146] on textarea "The speaker provided a comprehensive overview of solar system, highlighting sev…" at bounding box center [293, 154] width 423 height 58
paste textarea "red planet"
click at [233, 140] on textarea "The speaker provided a comprehensive overview of solar system, highlighting sev…" at bounding box center [293, 154] width 423 height 58
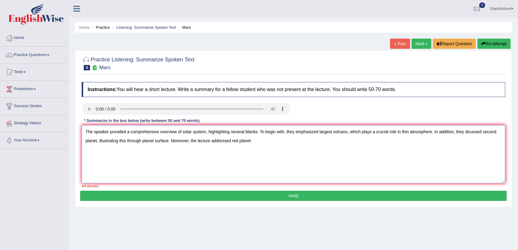
click at [268, 145] on textarea "The speaker provided a comprehensive overview of solar system, highlighting sev…" at bounding box center [293, 154] width 423 height 58
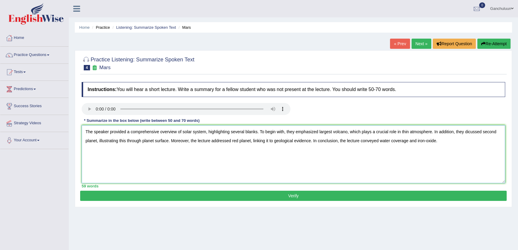
drag, startPoint x: 257, startPoint y: 133, endPoint x: 247, endPoint y: 132, distance: 10.8
click at [247, 132] on textarea "The speaker provided a comprehensive overview of solar system, highlighting sev…" at bounding box center [293, 154] width 423 height 58
click at [316, 133] on textarea "The speaker provided a comprehensive overview of solar system, highlighting sev…" at bounding box center [293, 154] width 423 height 58
click at [443, 133] on textarea "The speaker provided a comprehensive overview of solar system, highlighting sev…" at bounding box center [293, 154] width 423 height 58
click at [445, 134] on textarea "The speaker provided a comprehensive overview of solar system, highlighting sev…" at bounding box center [293, 154] width 423 height 58
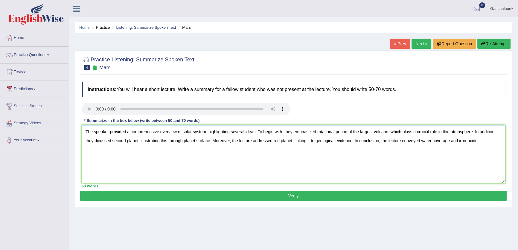
click at [442, 132] on textarea "The speaker provided a comprehensive overview of solar system, highlighting sev…" at bounding box center [293, 154] width 423 height 58
drag, startPoint x: 131, startPoint y: 158, endPoint x: 68, endPoint y: 112, distance: 77.5
click at [65, 111] on div "Toggle navigation Home Practice Questions Speaking Practice Read Aloud Repeat S…" at bounding box center [259, 155] width 518 height 311
type textarea "The speaker provided a comprehensive overview of solar system, highlighting sev…"
click at [363, 200] on button "Verify" at bounding box center [293, 195] width 426 height 10
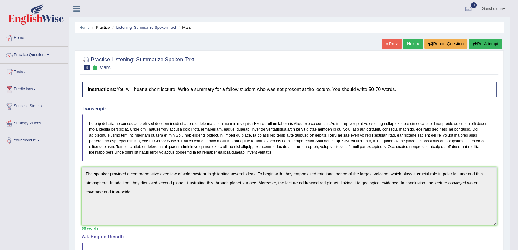
click at [484, 42] on button "Re-Attempt" at bounding box center [485, 44] width 33 height 10
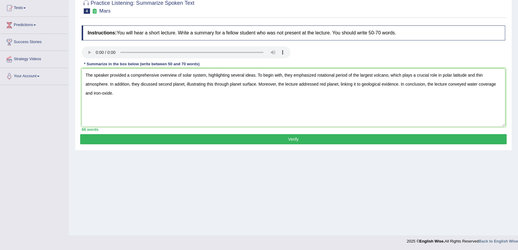
click at [144, 85] on textarea "The speaker provided a comprehensive overview of solar system, highlighting sev…" at bounding box center [293, 97] width 423 height 58
type textarea "The speaker provided a comprehensive overview of solar system, highlighting sev…"
click at [227, 137] on button "Verify" at bounding box center [293, 139] width 426 height 10
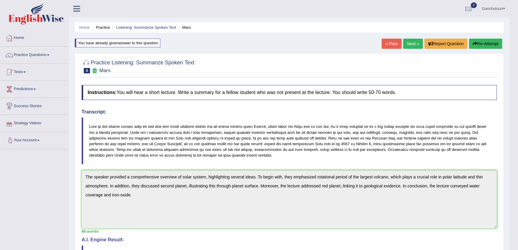
click at [40, 53] on link "Practice Questions" at bounding box center [34, 54] width 68 height 15
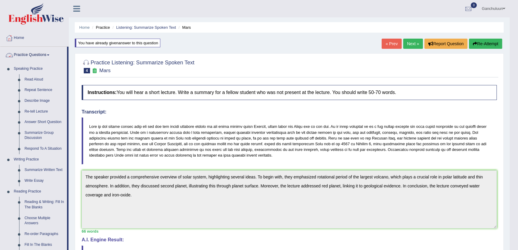
scroll to position [163, 0]
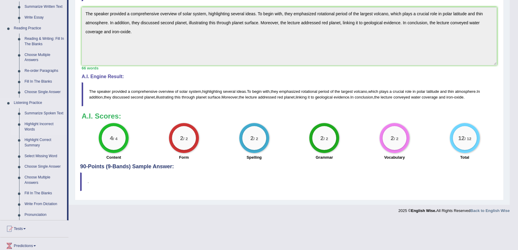
click at [23, 125] on link "Highlight Incorrect Words" at bounding box center [44, 127] width 45 height 16
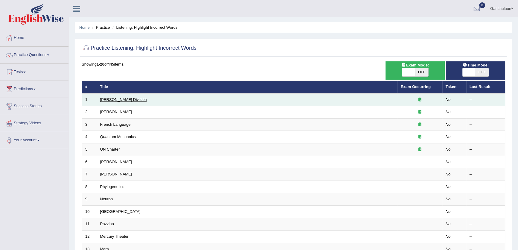
click at [114, 100] on link "[PERSON_NAME] Division" at bounding box center [123, 99] width 47 height 4
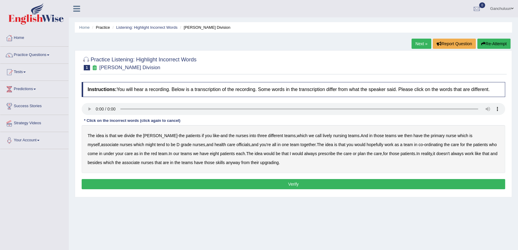
click at [186, 135] on b "patients" at bounding box center [193, 135] width 15 height 5
click at [425, 39] on link "Next »" at bounding box center [421, 44] width 20 height 10
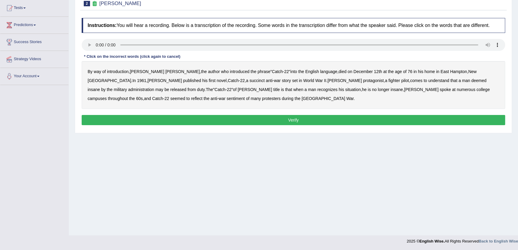
scroll to position [64, 0]
click at [249, 82] on b "succinct" at bounding box center [256, 80] width 15 height 5
click at [418, 83] on div "By way of introduction , Joseph Heller , the author who introduced the phrase "…" at bounding box center [293, 85] width 423 height 48
click at [154, 87] on b "administration" at bounding box center [141, 89] width 26 height 5
click at [345, 88] on b "situation" at bounding box center [353, 89] width 16 height 5
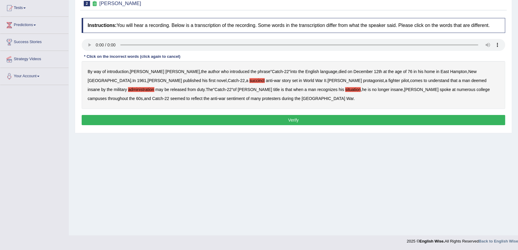
click at [437, 86] on div "By way of introduction , Joseph Heller , the author who introduced the phrase "…" at bounding box center [293, 85] width 423 height 48
click at [202, 96] on b "reflect" at bounding box center [196, 98] width 11 height 5
click at [346, 99] on b "War" at bounding box center [349, 98] width 7 height 5
click at [346, 100] on b "War" at bounding box center [349, 98] width 7 height 5
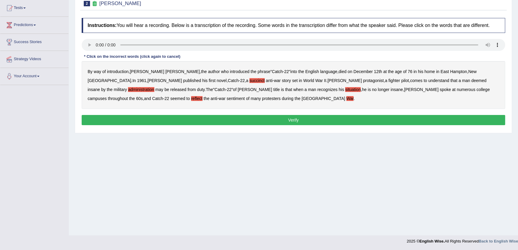
click at [263, 120] on button "Verify" at bounding box center [293, 120] width 423 height 10
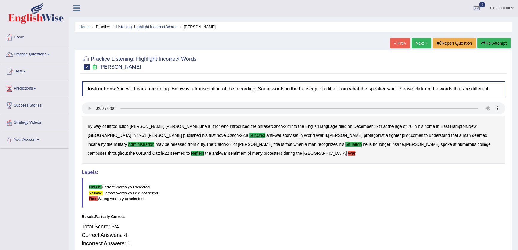
scroll to position [0, 0]
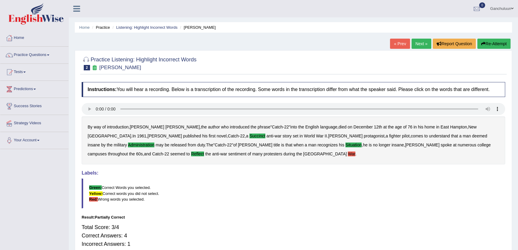
click at [418, 42] on link "Next »" at bounding box center [421, 44] width 20 height 10
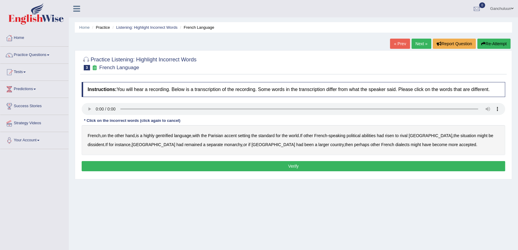
click at [397, 44] on link "« Prev" at bounding box center [400, 44] width 20 height 10
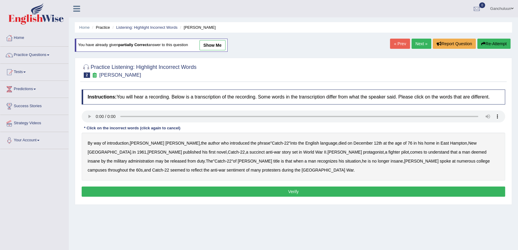
click at [215, 42] on link "show me" at bounding box center [212, 45] width 26 height 10
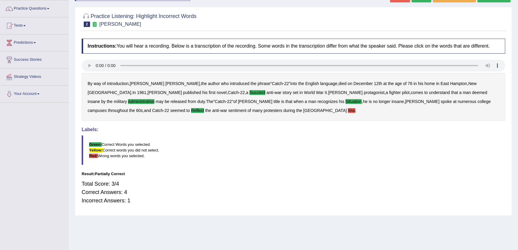
scroll to position [37, 0]
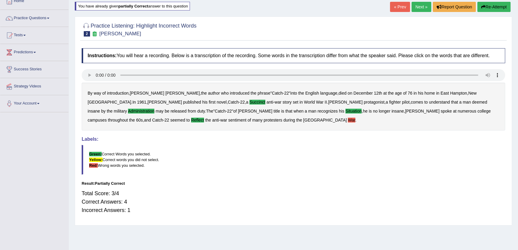
click at [421, 9] on link "Next »" at bounding box center [421, 7] width 20 height 10
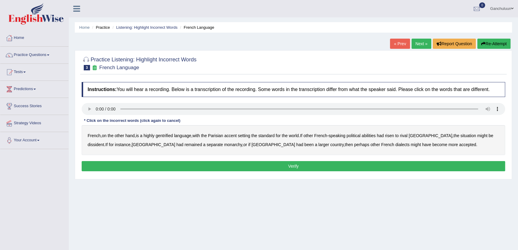
click at [170, 135] on b "gentrified" at bounding box center [163, 135] width 17 height 5
click at [375, 136] on b "abilities" at bounding box center [368, 135] width 14 height 5
click at [104, 142] on b "dissident" at bounding box center [96, 144] width 16 height 5
click at [271, 168] on button "Verify" at bounding box center [293, 166] width 423 height 10
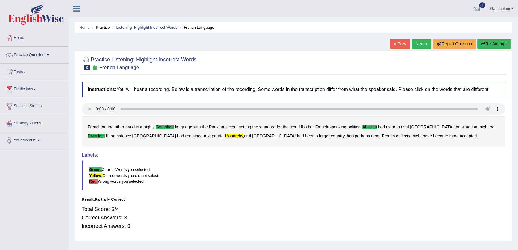
click at [421, 43] on link "Next »" at bounding box center [421, 44] width 20 height 10
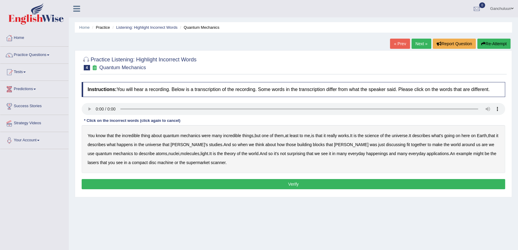
click at [379, 137] on b "science" at bounding box center [372, 135] width 14 height 5
click at [386, 146] on b "discussing" at bounding box center [395, 144] width 19 height 5
click at [366, 154] on b "happenings" at bounding box center [377, 153] width 22 height 5
click at [158, 163] on b "machine" at bounding box center [166, 162] width 16 height 5
click at [179, 182] on button "Verify" at bounding box center [293, 184] width 423 height 10
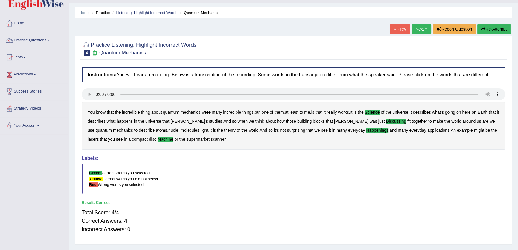
scroll to position [27, 0]
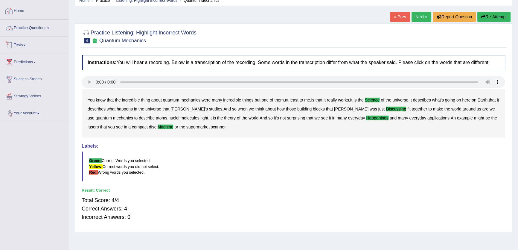
click at [32, 33] on link "Practice Questions" at bounding box center [34, 27] width 68 height 15
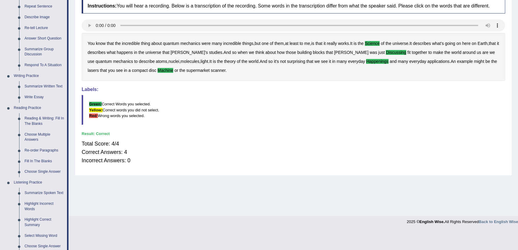
scroll to position [82, 0]
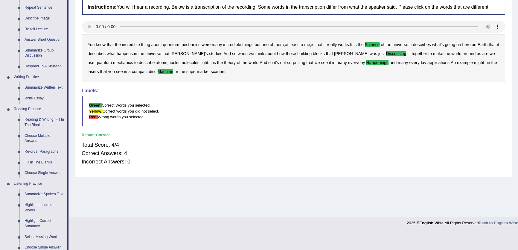
click at [143, 84] on div "Instructions: You will hear a recording. Below is a transcription of the record…" at bounding box center [293, 85] width 426 height 177
click at [166, 81] on div "You know that the incredible thing about quantum mechanics were many incredible…" at bounding box center [293, 58] width 423 height 48
click at [361, 186] on div "Home Practice Listening: Highlight Incorrect Words Quantum Mechanics « Prev Nex…" at bounding box center [293, 67] width 449 height 299
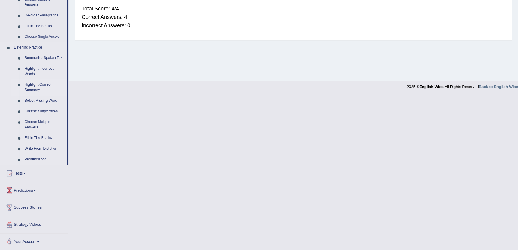
click at [36, 82] on link "Highlight Correct Summary" at bounding box center [44, 87] width 45 height 16
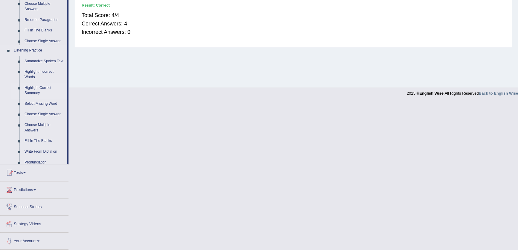
scroll to position [64, 0]
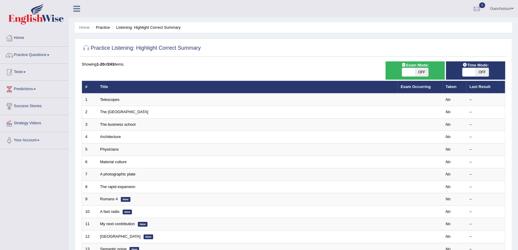
click at [51, 51] on link "Practice Questions" at bounding box center [34, 54] width 68 height 15
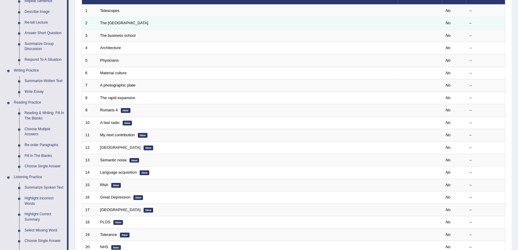
scroll to position [48, 0]
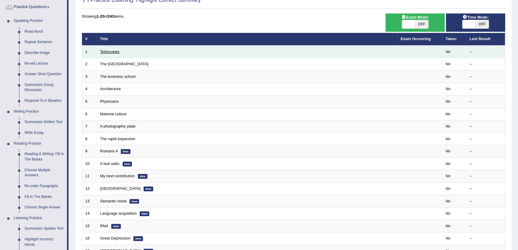
click at [113, 51] on link "Telescopes" at bounding box center [109, 51] width 19 height 4
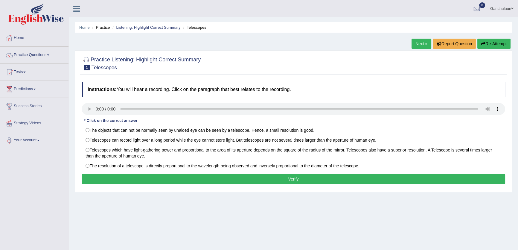
scroll to position [27, 0]
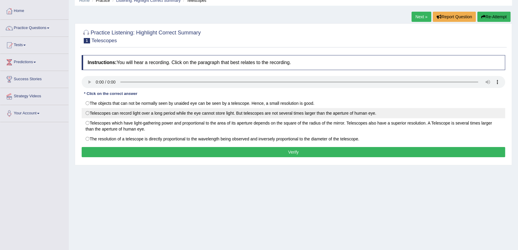
click at [155, 112] on label "Telescopes can record light over a long period while the eye cannot store light…" at bounding box center [293, 113] width 423 height 10
radio input "true"
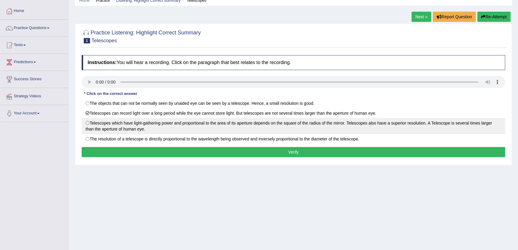
click at [160, 118] on label "Telescopes which have light-gathering power and proportional to the area of its…" at bounding box center [293, 126] width 423 height 16
radio input "true"
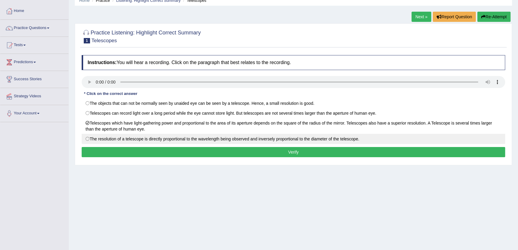
click at [386, 143] on label "The resolution of a telescope is directly proportional to the wavelength being …" at bounding box center [293, 139] width 423 height 10
radio input "true"
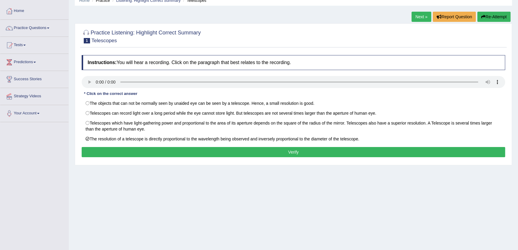
click at [388, 149] on button "Verify" at bounding box center [293, 152] width 423 height 10
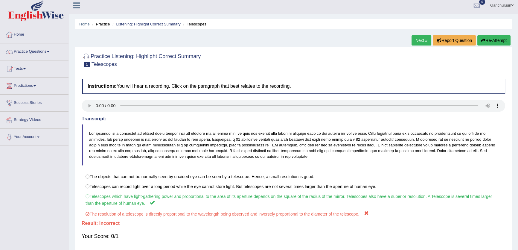
scroll to position [0, 0]
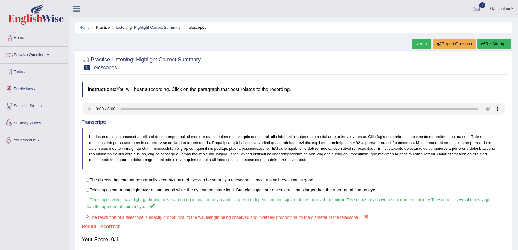
click at [50, 54] on link "Practice Questions" at bounding box center [34, 54] width 68 height 15
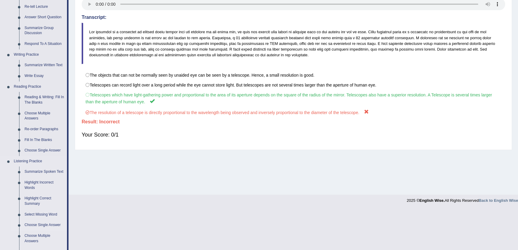
scroll to position [146, 0]
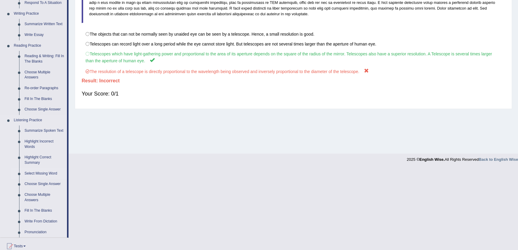
click at [42, 173] on link "Select Missing Word" at bounding box center [44, 173] width 45 height 11
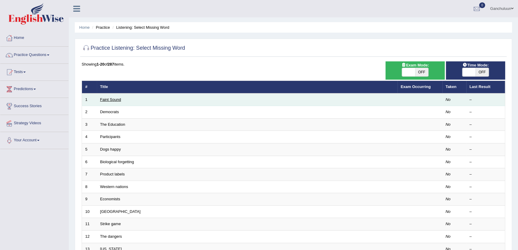
click at [117, 98] on link "Faint Sound" at bounding box center [110, 99] width 21 height 4
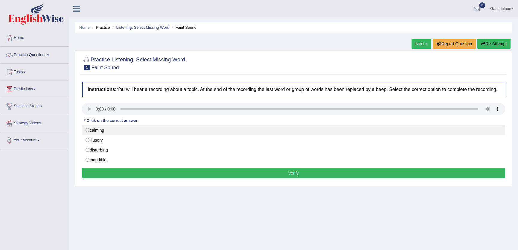
click at [123, 127] on label "calming" at bounding box center [293, 130] width 423 height 10
radio input "true"
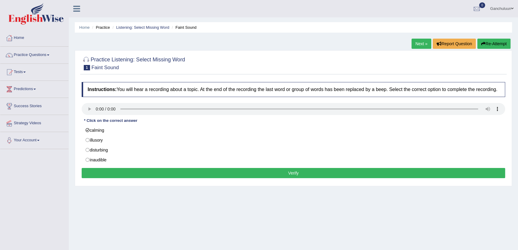
click at [293, 170] on button "Verify" at bounding box center [293, 173] width 423 height 10
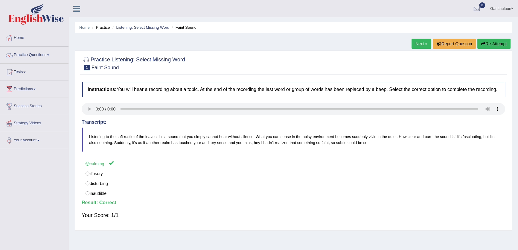
click at [422, 47] on link "Next »" at bounding box center [421, 44] width 20 height 10
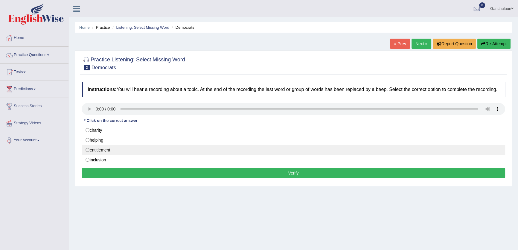
click at [105, 148] on label "entitlement" at bounding box center [293, 150] width 423 height 10
radio input "true"
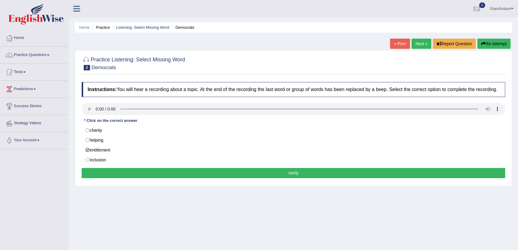
drag, startPoint x: 242, startPoint y: 180, endPoint x: 241, endPoint y: 172, distance: 7.9
click at [242, 179] on div "Instructions: You will hear a recording about a topic. At the end of the record…" at bounding box center [293, 131] width 426 height 104
click at [241, 170] on button "Verify" at bounding box center [293, 173] width 423 height 10
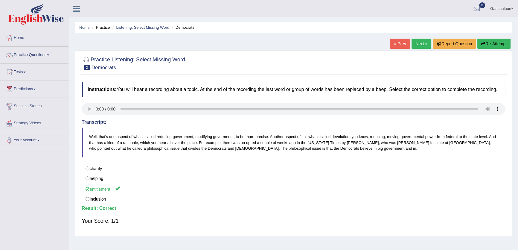
click at [422, 45] on link "Next »" at bounding box center [421, 44] width 20 height 10
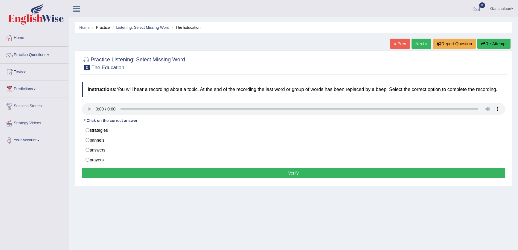
click at [126, 160] on label "prayers" at bounding box center [293, 160] width 423 height 10
radio input "true"
click at [260, 175] on button "Verify" at bounding box center [293, 173] width 423 height 10
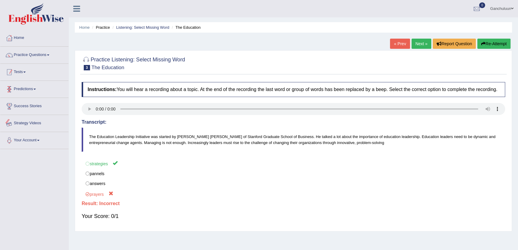
click at [45, 53] on link "Practice Questions" at bounding box center [34, 54] width 68 height 15
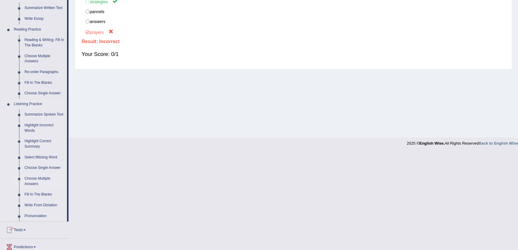
scroll to position [190, 0]
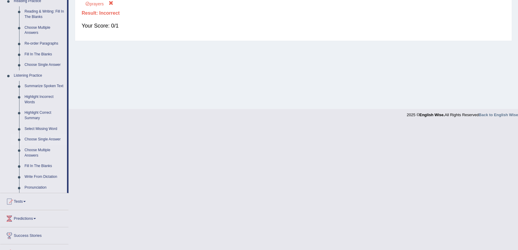
click at [41, 139] on link "Choose Single Answer" at bounding box center [44, 139] width 45 height 11
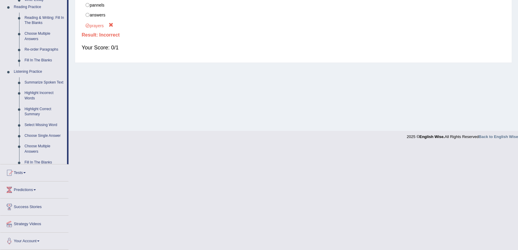
scroll to position [64, 0]
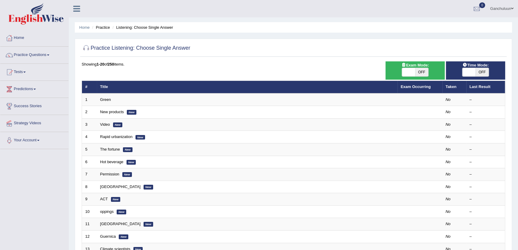
click at [106, 100] on link "Green" at bounding box center [105, 99] width 11 height 4
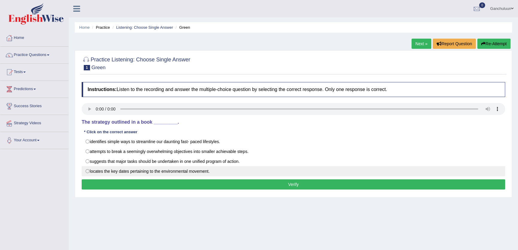
click at [253, 171] on label "locates the key dates pertaining to the environmental movement." at bounding box center [293, 171] width 423 height 10
radio input "true"
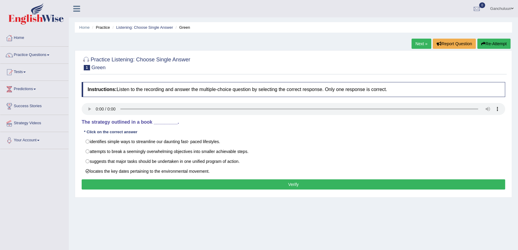
click at [337, 180] on button "Verify" at bounding box center [293, 184] width 423 height 10
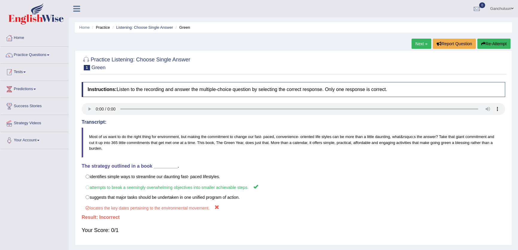
click at [37, 56] on link "Practice Questions" at bounding box center [34, 54] width 68 height 15
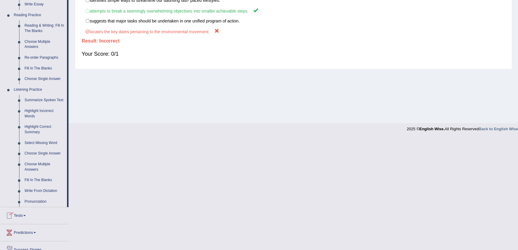
scroll to position [218, 0]
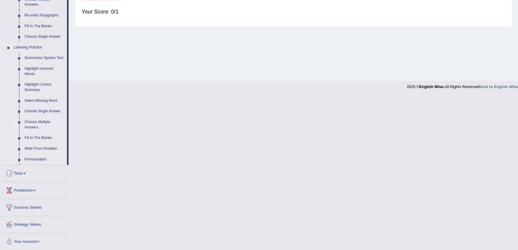
click at [29, 129] on link "Choose Multiple Answers" at bounding box center [44, 125] width 45 height 16
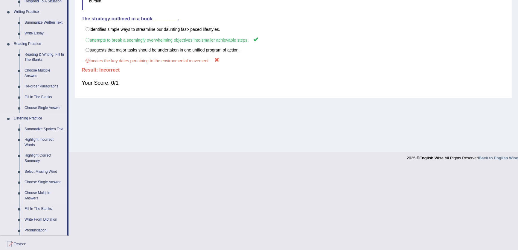
scroll to position [64, 0]
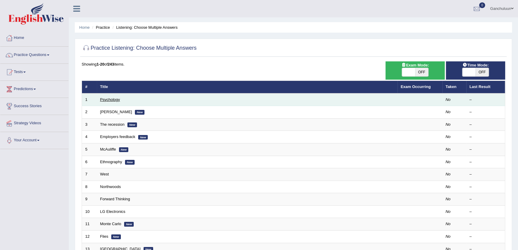
click at [112, 99] on link "Psychology" at bounding box center [110, 99] width 20 height 4
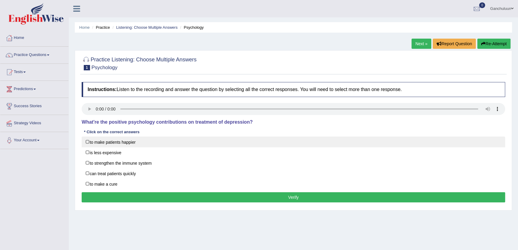
click at [118, 139] on label "to make patients happier" at bounding box center [293, 141] width 423 height 11
checkbox input "true"
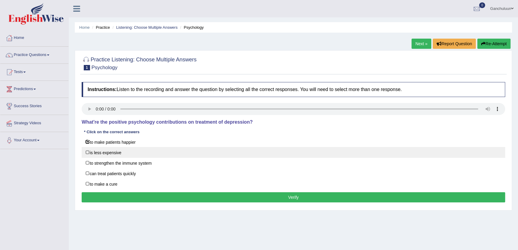
click at [120, 150] on label "is less expensive" at bounding box center [293, 152] width 423 height 11
checkbox input "true"
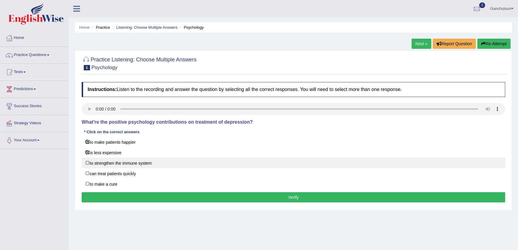
click at [124, 158] on label "to strengthen the immune system" at bounding box center [293, 162] width 423 height 11
checkbox input "true"
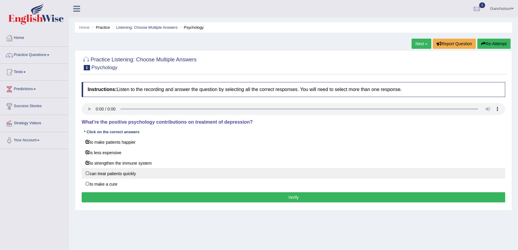
click at [126, 173] on label "can treat patients quickly" at bounding box center [293, 173] width 423 height 11
checkbox input "true"
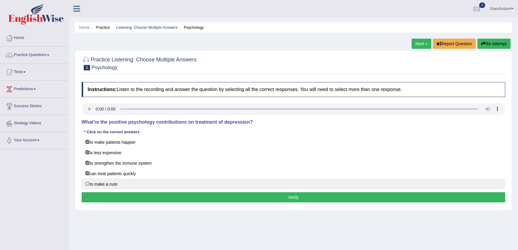
click at [125, 181] on label "to make a cure" at bounding box center [293, 183] width 423 height 11
checkbox input "true"
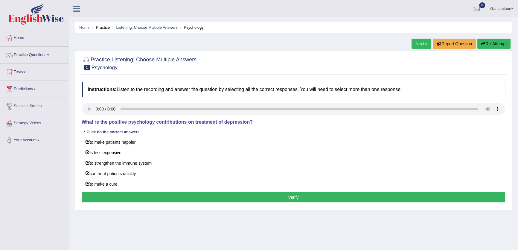
click at [420, 46] on link "Next »" at bounding box center [421, 44] width 20 height 10
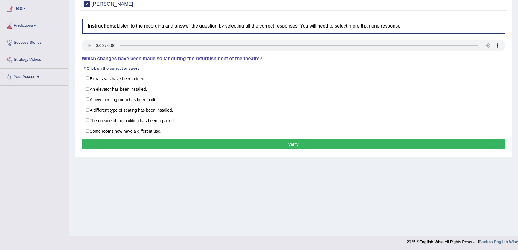
scroll to position [64, 0]
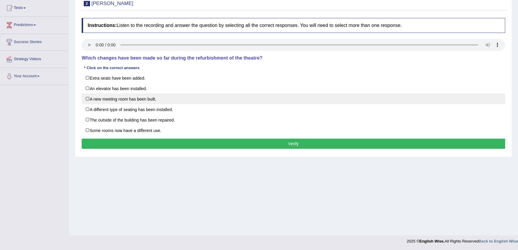
click at [140, 96] on label "A new meeting room has been built." at bounding box center [293, 98] width 423 height 11
checkbox input "true"
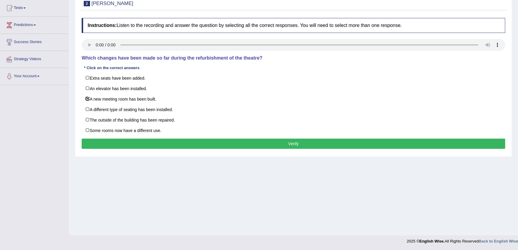
click at [306, 141] on button "Verify" at bounding box center [293, 143] width 423 height 10
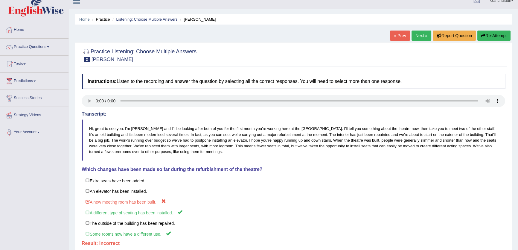
scroll to position [0, 0]
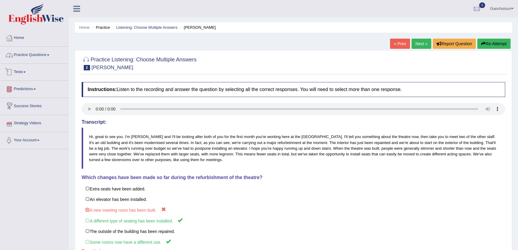
click at [44, 51] on link "Practice Questions" at bounding box center [34, 54] width 68 height 15
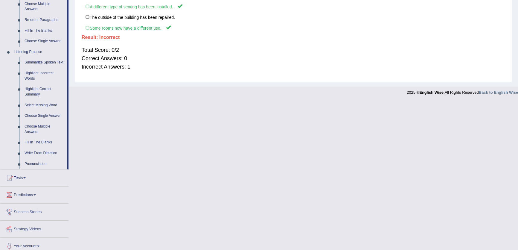
scroll to position [218, 0]
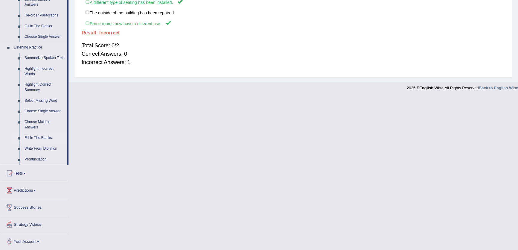
click at [33, 138] on link "Fill In The Blanks" at bounding box center [44, 137] width 45 height 11
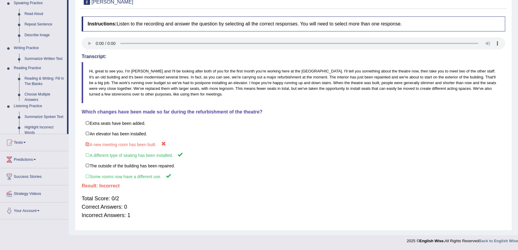
scroll to position [66, 0]
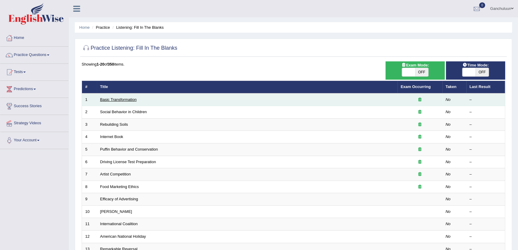
click at [126, 98] on link "Basic Transformation" at bounding box center [118, 99] width 36 height 4
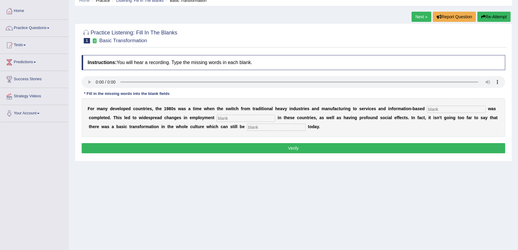
click at [424, 16] on link "Next »" at bounding box center [421, 17] width 20 height 10
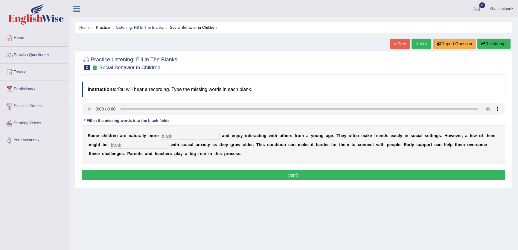
drag, startPoint x: 0, startPoint y: 0, endPoint x: 426, endPoint y: 30, distance: 426.7
click at [426, 30] on div "Toggle navigation Home Practice Questions Speaking Practice Read Aloud Repeat S…" at bounding box center [259, 155] width 518 height 311
click at [418, 41] on link "Next »" at bounding box center [421, 44] width 20 height 10
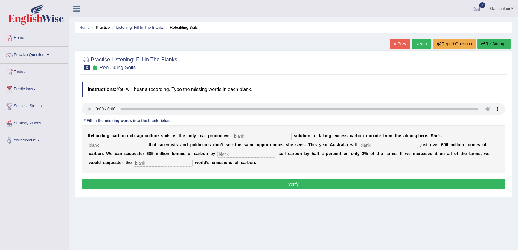
click at [418, 41] on link "Next »" at bounding box center [421, 44] width 20 height 10
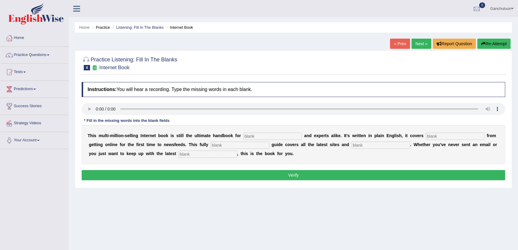
click at [418, 41] on link "Next »" at bounding box center [421, 44] width 20 height 10
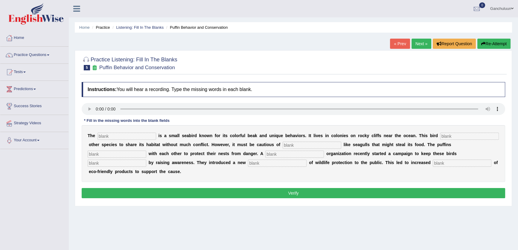
click at [418, 42] on link "Next »" at bounding box center [421, 44] width 20 height 10
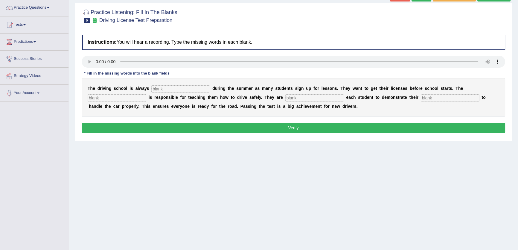
scroll to position [54, 0]
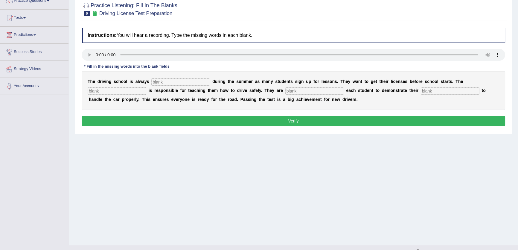
click at [203, 80] on input "text" at bounding box center [180, 81] width 59 height 7
click at [287, 45] on div "Instructions: You will hear a recording. Type the missing words in each blank. …" at bounding box center [293, 78] width 426 height 106
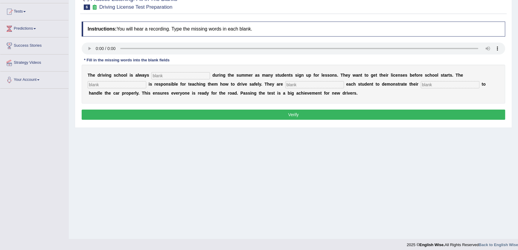
scroll to position [64, 0]
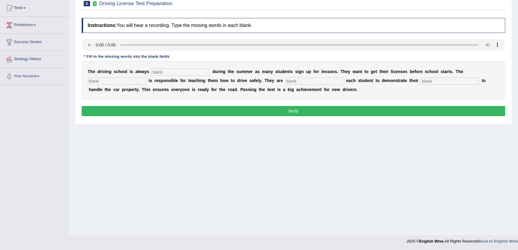
click at [197, 72] on input "text" at bounding box center [180, 71] width 59 height 7
type input "busy"
click at [103, 77] on input "text" at bounding box center [117, 80] width 59 height 7
type input "instructor"
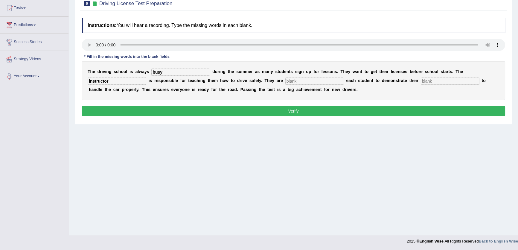
click at [319, 81] on input "text" at bounding box center [314, 80] width 59 height 7
type input "inquiring"
click at [447, 84] on input "text" at bounding box center [450, 80] width 59 height 7
type input "ability"
click at [445, 117] on div "Instructions: You will hear a recording. Type the missing words in each blank. …" at bounding box center [293, 68] width 426 height 106
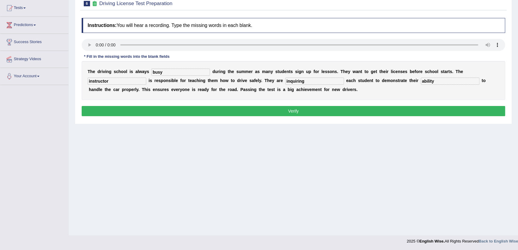
click at [445, 113] on button "Verify" at bounding box center [293, 111] width 423 height 10
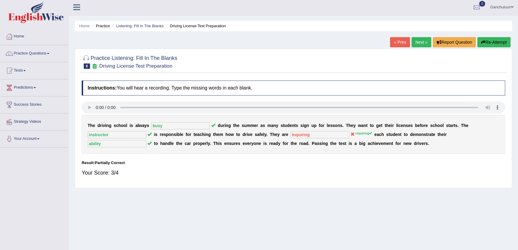
scroll to position [0, 0]
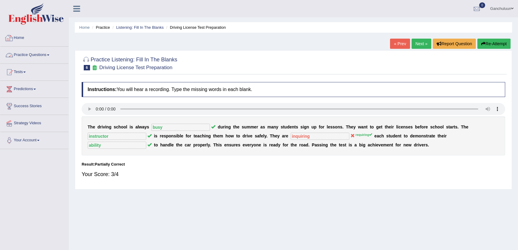
click at [32, 50] on link "Practice Questions" at bounding box center [34, 54] width 68 height 15
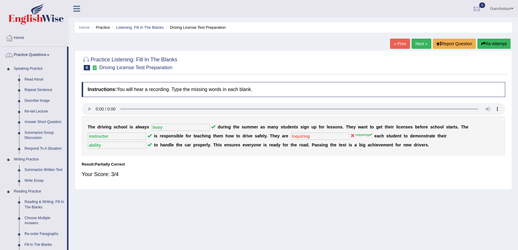
scroll to position [190, 0]
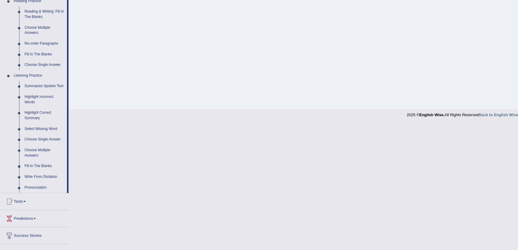
click at [44, 177] on link "Write From Dictation" at bounding box center [44, 176] width 45 height 11
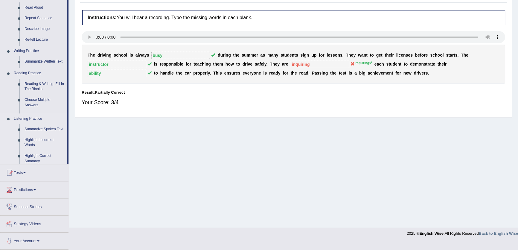
scroll to position [64, 0]
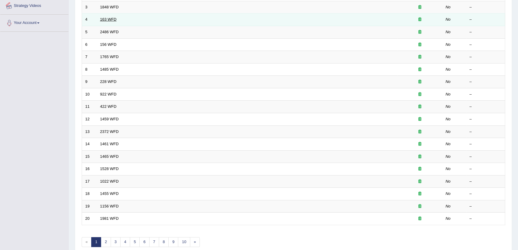
scroll to position [136, 0]
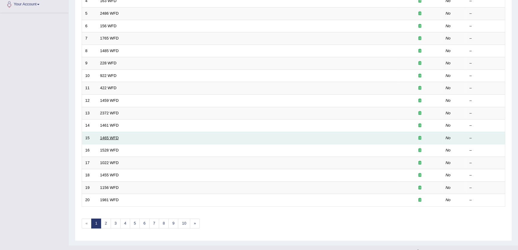
click at [111, 138] on link "1465 WFD" at bounding box center [109, 137] width 19 height 4
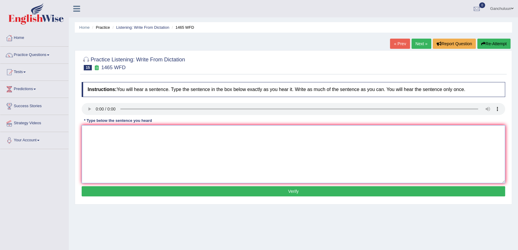
click at [148, 141] on textarea at bounding box center [293, 154] width 423 height 58
click at [95, 132] on textarea "Yew You can find fine the complain complaint on in the website websites form is…" at bounding box center [293, 154] width 423 height 58
click at [220, 131] on textarea "Yew You can find fine the complain complaint on in the website websites form is…" at bounding box center [293, 154] width 423 height 58
type textarea "Yew You can find fine the complain complaint on in the website websites form is…"
click at [325, 185] on div "Instructions: You will hear a sentence. Type the sentence in the box below exac…" at bounding box center [293, 140] width 426 height 122
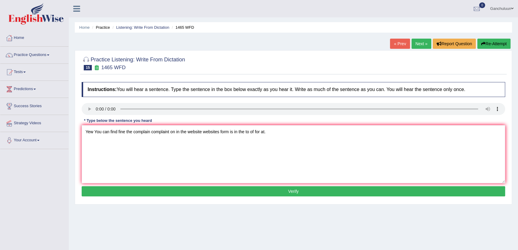
click at [325, 191] on button "Verify" at bounding box center [293, 191] width 423 height 10
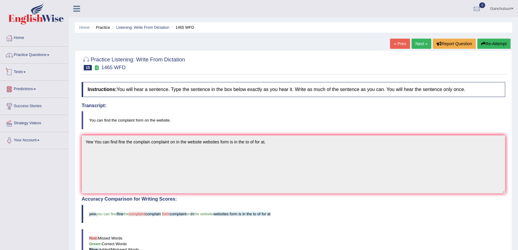
click at [67, 54] on link "Practice Questions" at bounding box center [34, 54] width 68 height 15
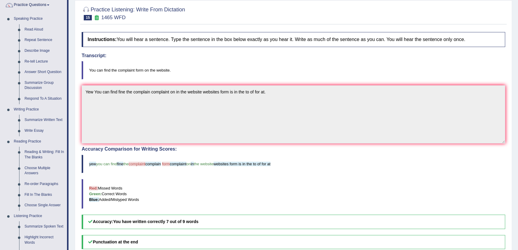
scroll to position [1, 0]
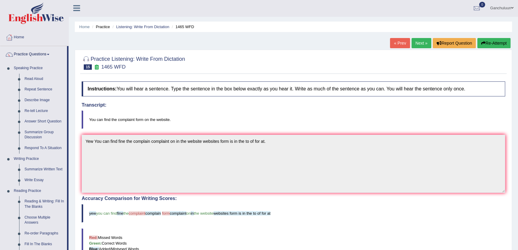
click at [415, 44] on link "Next »" at bounding box center [421, 43] width 20 height 10
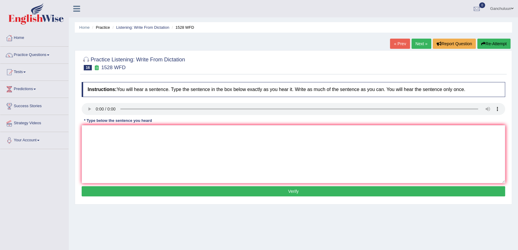
click at [415, 45] on link "Next »" at bounding box center [421, 44] width 20 height 10
click at [424, 43] on link "Next »" at bounding box center [421, 44] width 20 height 10
click at [423, 44] on link "Next »" at bounding box center [421, 44] width 20 height 10
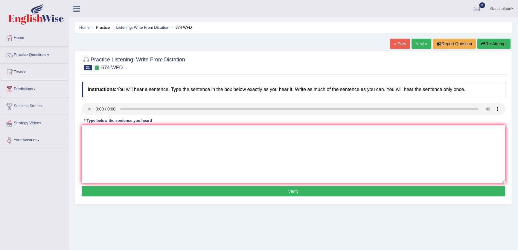
click at [423, 44] on link "Next »" at bounding box center [421, 44] width 20 height 10
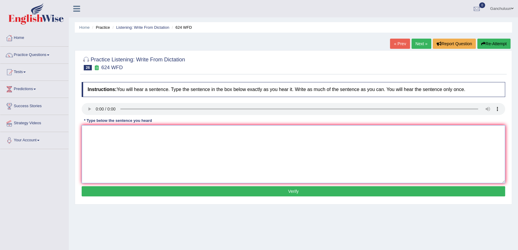
click at [164, 143] on textarea at bounding box center [293, 154] width 423 height 58
drag, startPoint x: 119, startPoint y: 131, endPoint x: 110, endPoint y: 134, distance: 8.9
click at [110, 134] on textarea "Our courses have to improve critical thinking and" at bounding box center [293, 154] width 423 height 58
click at [144, 131] on textarea "Our courses help us to improve critical thinking and" at bounding box center [293, 154] width 423 height 58
click at [230, 132] on textarea "Our courses help us to improve think about critical thinking and" at bounding box center [293, 154] width 423 height 58
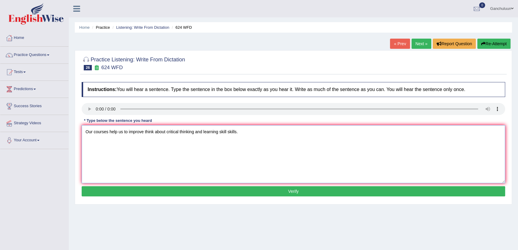
drag, startPoint x: 335, startPoint y: 174, endPoint x: 341, endPoint y: 181, distance: 9.5
click at [337, 178] on textarea "Our courses help us to improve think about critical thinking and learning skill…" at bounding box center [293, 154] width 423 height 58
type textarea "Our courses help us to improve think about critical thinking and learning skill…"
click at [346, 195] on div "Instructions: You will hear a sentence. Type the sentence in the box below exac…" at bounding box center [293, 140] width 426 height 122
click at [312, 185] on div "Instructions: You will hear a sentence. Type the sentence in the box below exac…" at bounding box center [293, 140] width 426 height 122
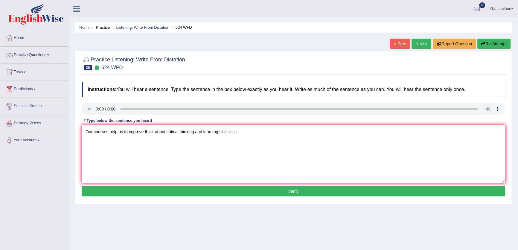
click at [314, 190] on button "Verify" at bounding box center [293, 191] width 423 height 10
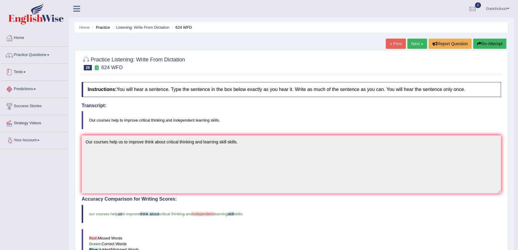
click at [34, 56] on link "Practice Questions" at bounding box center [34, 54] width 68 height 15
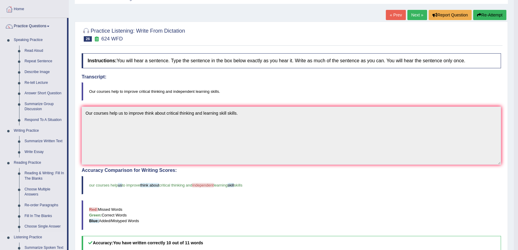
scroll to position [28, 0]
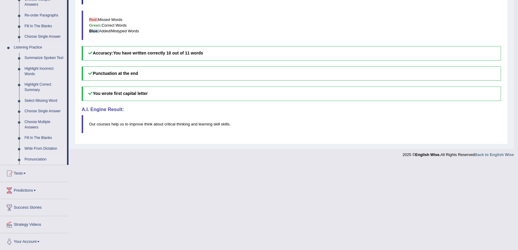
click at [34, 158] on link "Pronunciation" at bounding box center [44, 159] width 45 height 11
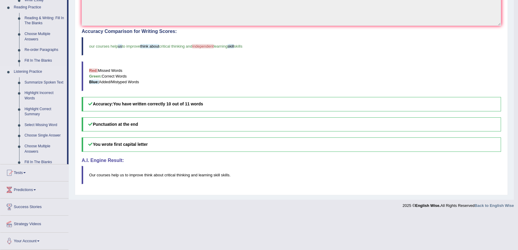
scroll to position [132, 0]
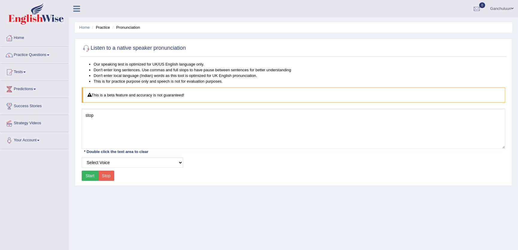
type textarea "stop"
click at [88, 178] on button "Start" at bounding box center [90, 175] width 17 height 10
click at [24, 52] on link "Practice Questions" at bounding box center [34, 54] width 68 height 15
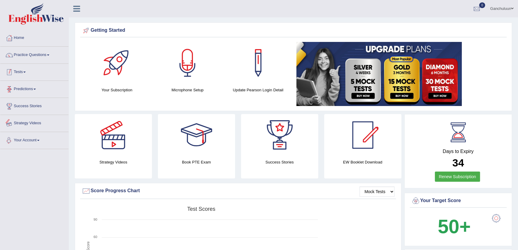
click at [33, 53] on link "Practice Questions" at bounding box center [34, 54] width 68 height 15
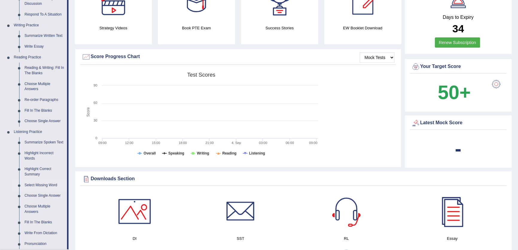
scroll to position [163, 0]
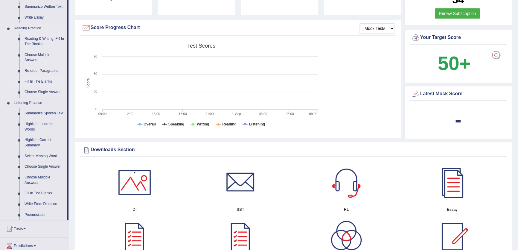
click at [38, 81] on link "Fill In The Blanks" at bounding box center [44, 81] width 45 height 11
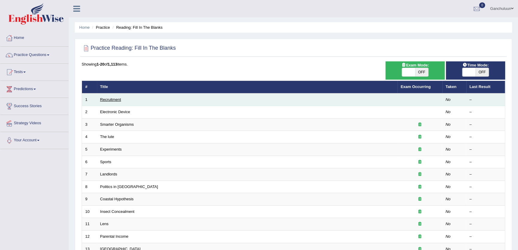
click at [114, 99] on link "Recruitment" at bounding box center [110, 99] width 21 height 4
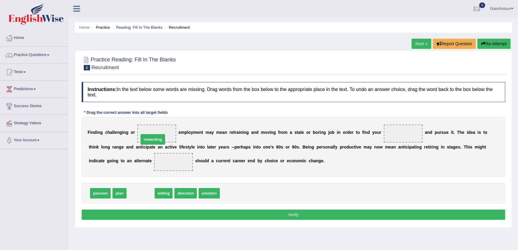
drag, startPoint x: 149, startPoint y: 193, endPoint x: 161, endPoint y: 140, distance: 55.2
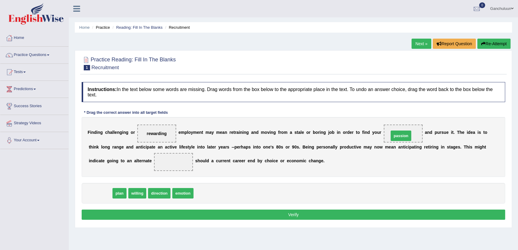
drag, startPoint x: 97, startPoint y: 192, endPoint x: 397, endPoint y: 135, distance: 305.9
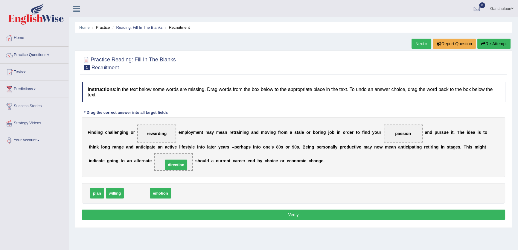
drag, startPoint x: 143, startPoint y: 190, endPoint x: 182, endPoint y: 162, distance: 48.4
click at [200, 218] on button "Verify" at bounding box center [293, 214] width 423 height 10
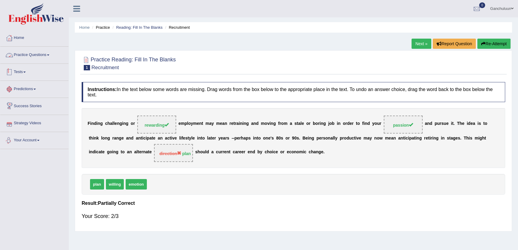
click at [41, 57] on link "Practice Questions" at bounding box center [34, 54] width 68 height 15
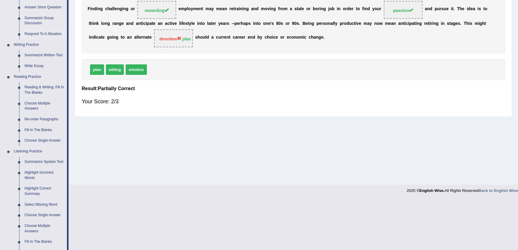
scroll to position [163, 0]
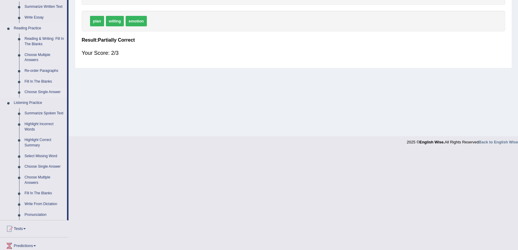
click at [40, 91] on link "Choose Single Answer" at bounding box center [44, 92] width 45 height 11
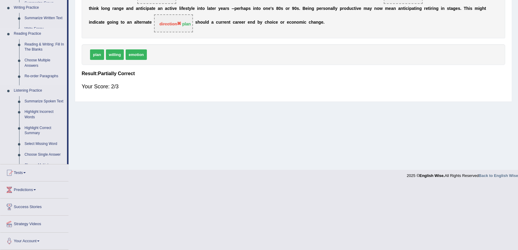
scroll to position [64, 0]
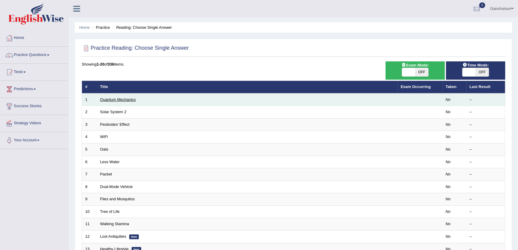
click at [122, 100] on link "Quantum Mechanics" at bounding box center [118, 99] width 36 height 4
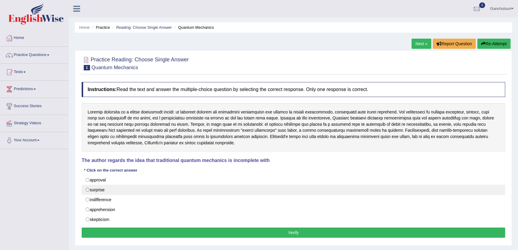
click at [117, 193] on label "surprise" at bounding box center [293, 189] width 423 height 10
radio input "true"
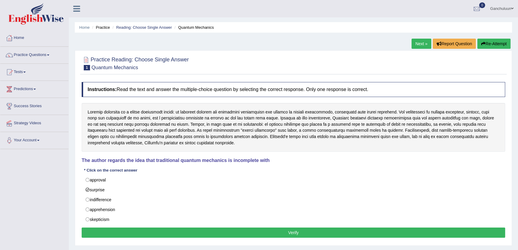
click at [248, 227] on button "Verify" at bounding box center [293, 232] width 423 height 10
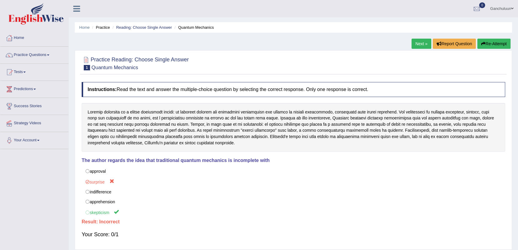
click at [424, 46] on link "Next »" at bounding box center [421, 44] width 20 height 10
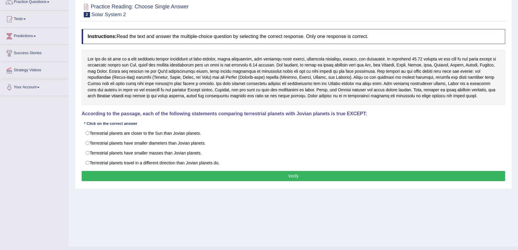
scroll to position [54, 0]
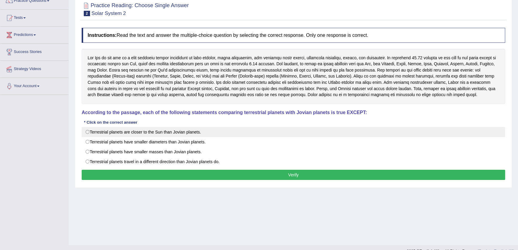
click at [155, 131] on label "Terrestrial planets are closer to the Sun than Jovian planets." at bounding box center [293, 132] width 423 height 10
radio input "true"
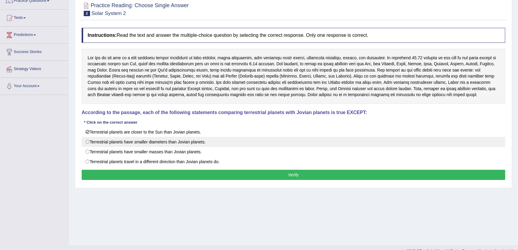
click at [153, 140] on label "Terrestrial planets have smaller diameters than Jovian planets." at bounding box center [293, 142] width 423 height 10
radio input "true"
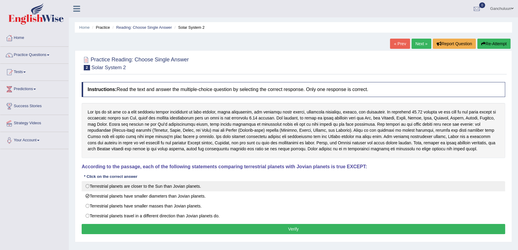
scroll to position [0, 0]
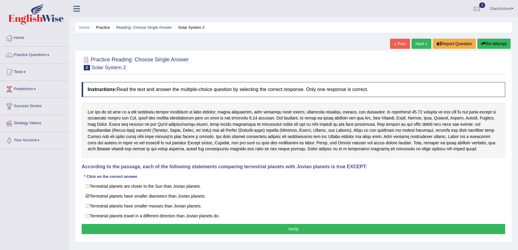
click at [372, 229] on button "Verify" at bounding box center [293, 229] width 423 height 10
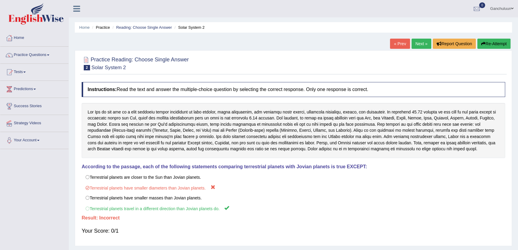
click at [417, 48] on link "Next »" at bounding box center [421, 44] width 20 height 10
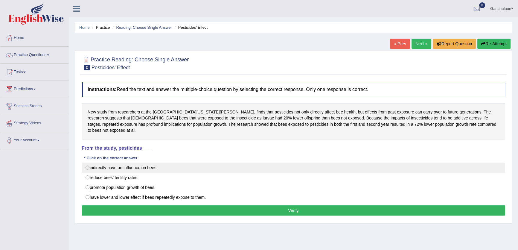
click at [124, 162] on label "indirectly have an influence on bees." at bounding box center [293, 167] width 423 height 10
radio input "true"
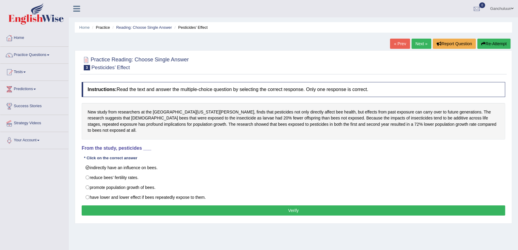
click at [295, 205] on button "Verify" at bounding box center [293, 210] width 423 height 10
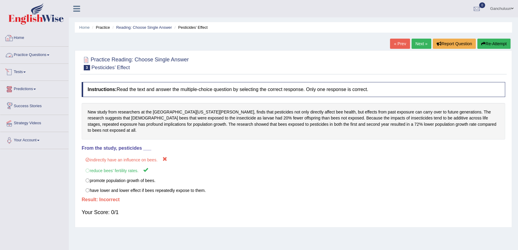
click at [24, 76] on link "Tests" at bounding box center [34, 71] width 68 height 15
click at [27, 97] on link "Take Mock Test" at bounding box center [39, 96] width 56 height 11
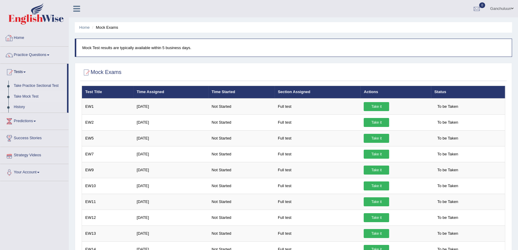
click at [38, 42] on link "Home" at bounding box center [34, 37] width 68 height 15
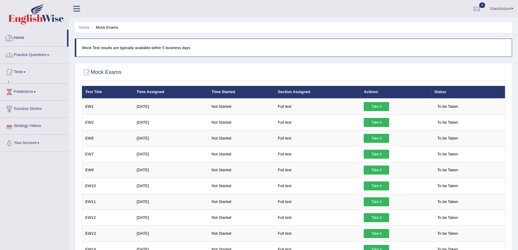
click at [39, 54] on link "Practice Questions" at bounding box center [34, 54] width 68 height 15
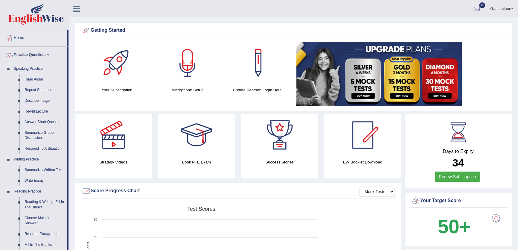
click at [39, 54] on link "Practice Questions" at bounding box center [33, 54] width 67 height 15
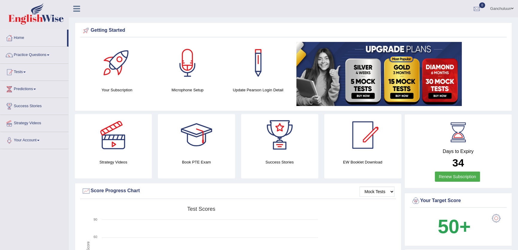
click at [23, 66] on link "Tests" at bounding box center [34, 71] width 68 height 15
click at [26, 98] on link "Take Mock Test" at bounding box center [39, 96] width 56 height 11
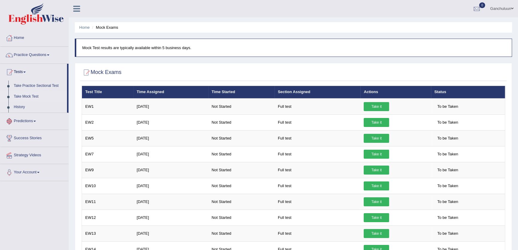
click at [39, 63] on ul "Home Practice Questions Speaking Practice Read Aloud Repeat Sentence Describe I…" at bounding box center [34, 105] width 68 height 151
click at [36, 57] on link "Practice Questions" at bounding box center [34, 54] width 68 height 15
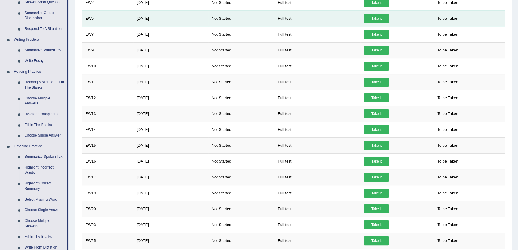
scroll to position [54, 0]
